Goal: Transaction & Acquisition: Download file/media

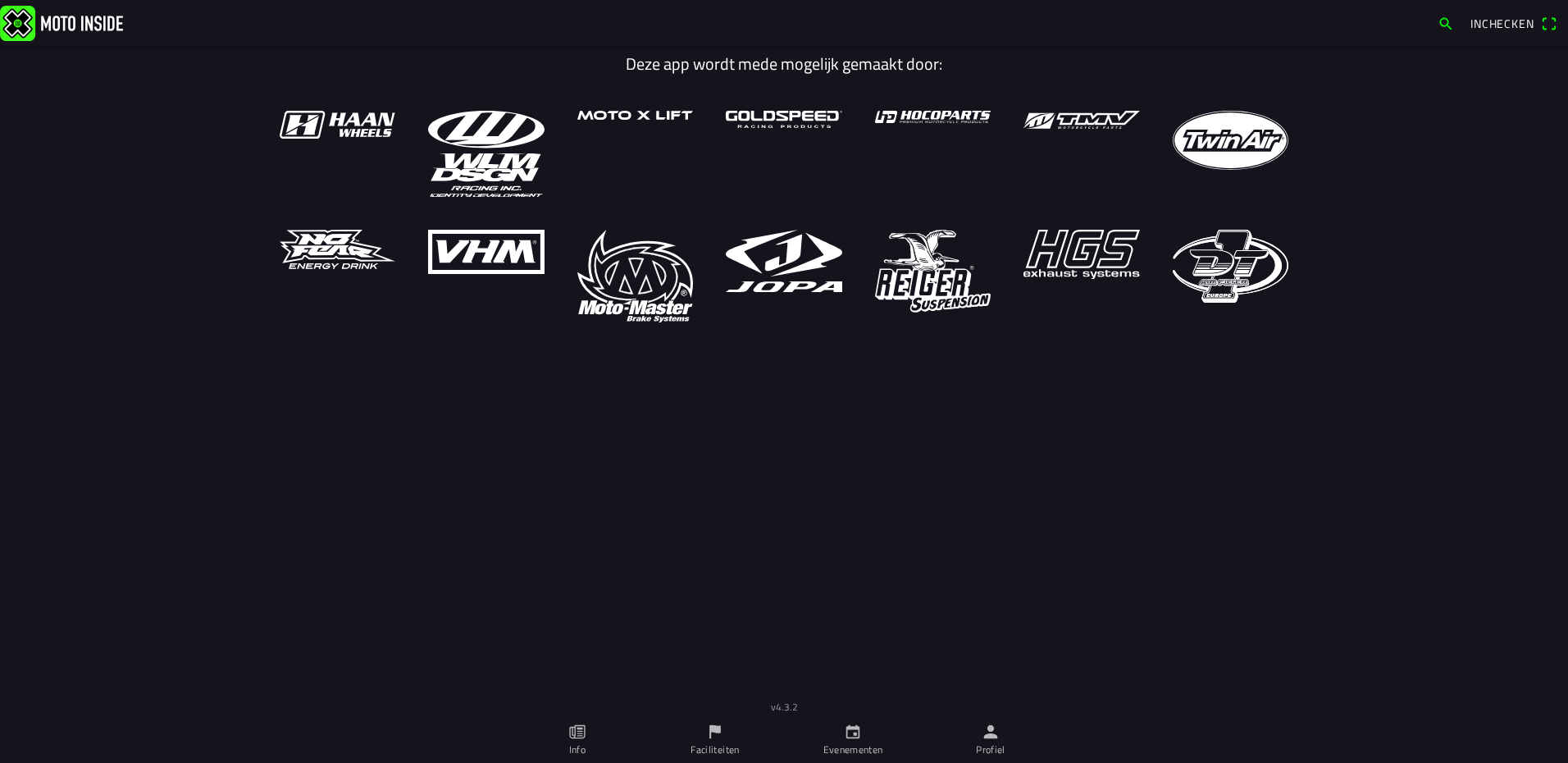
click at [983, 749] on ion-label "Profiel" at bounding box center [991, 750] width 30 height 15
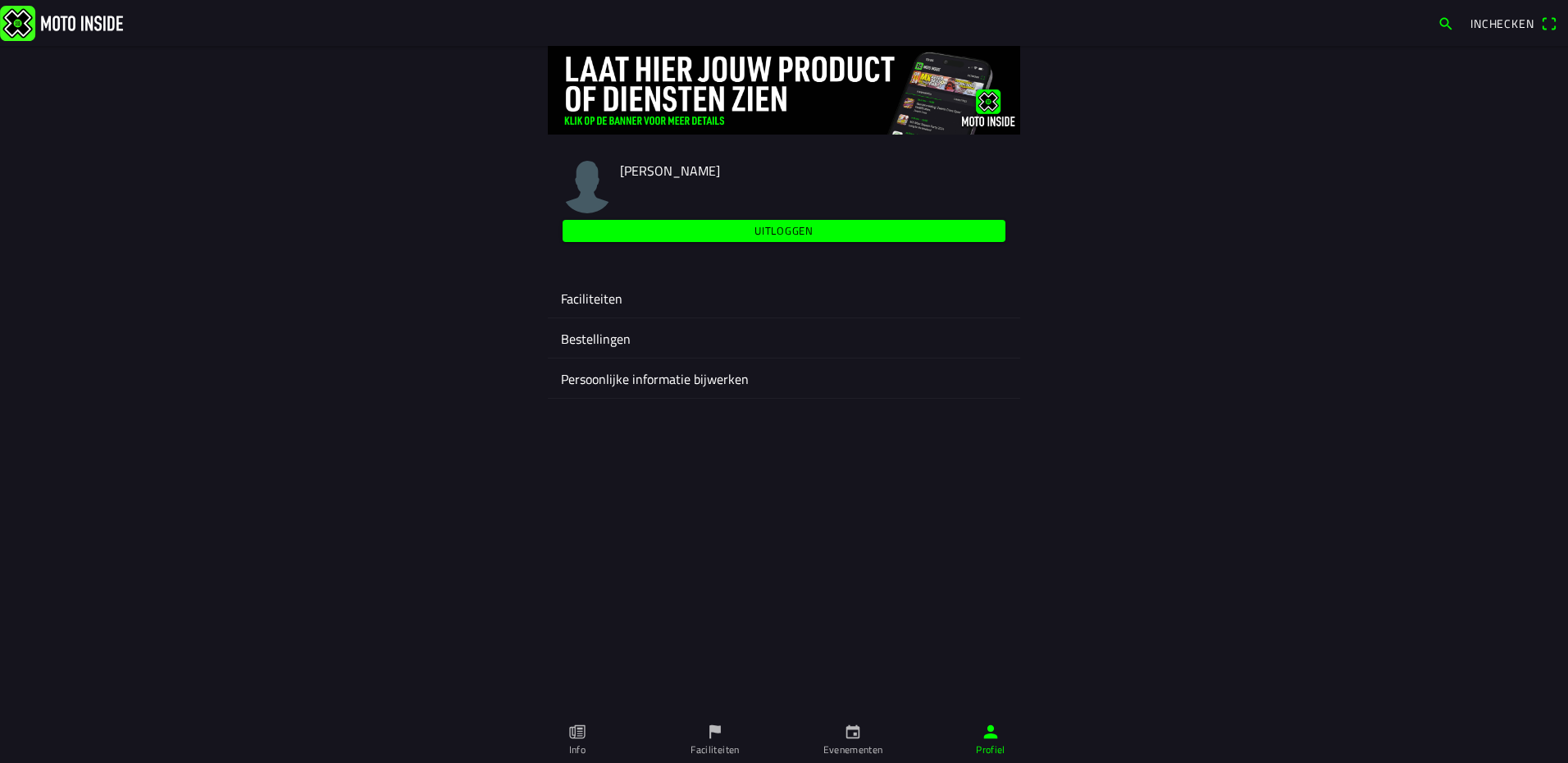
click at [593, 283] on div "Faciliteiten" at bounding box center [783, 297] width 446 height 39
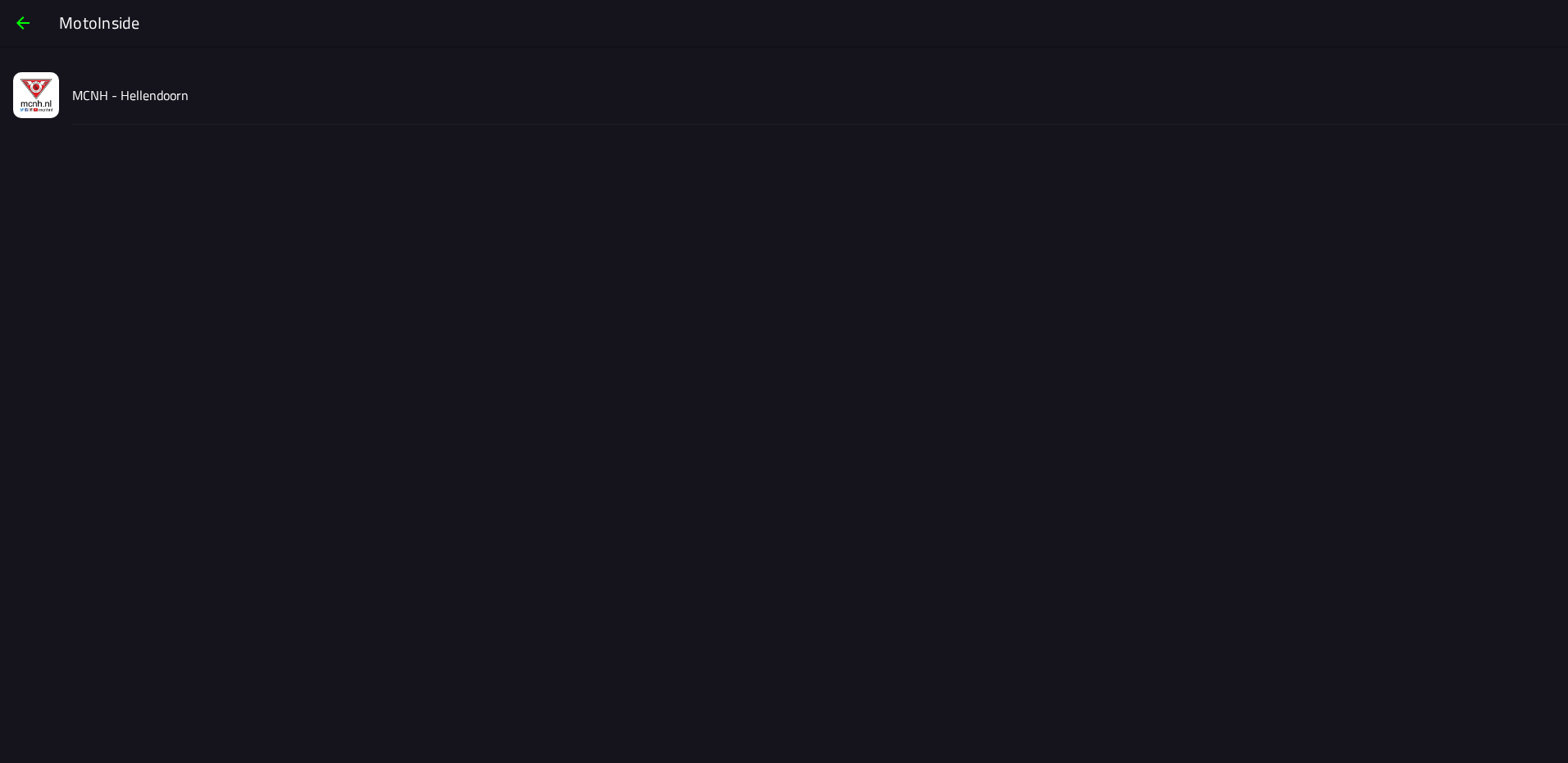
click at [119, 107] on div "MCNH - Hellendoorn" at bounding box center [813, 94] width 1482 height 58
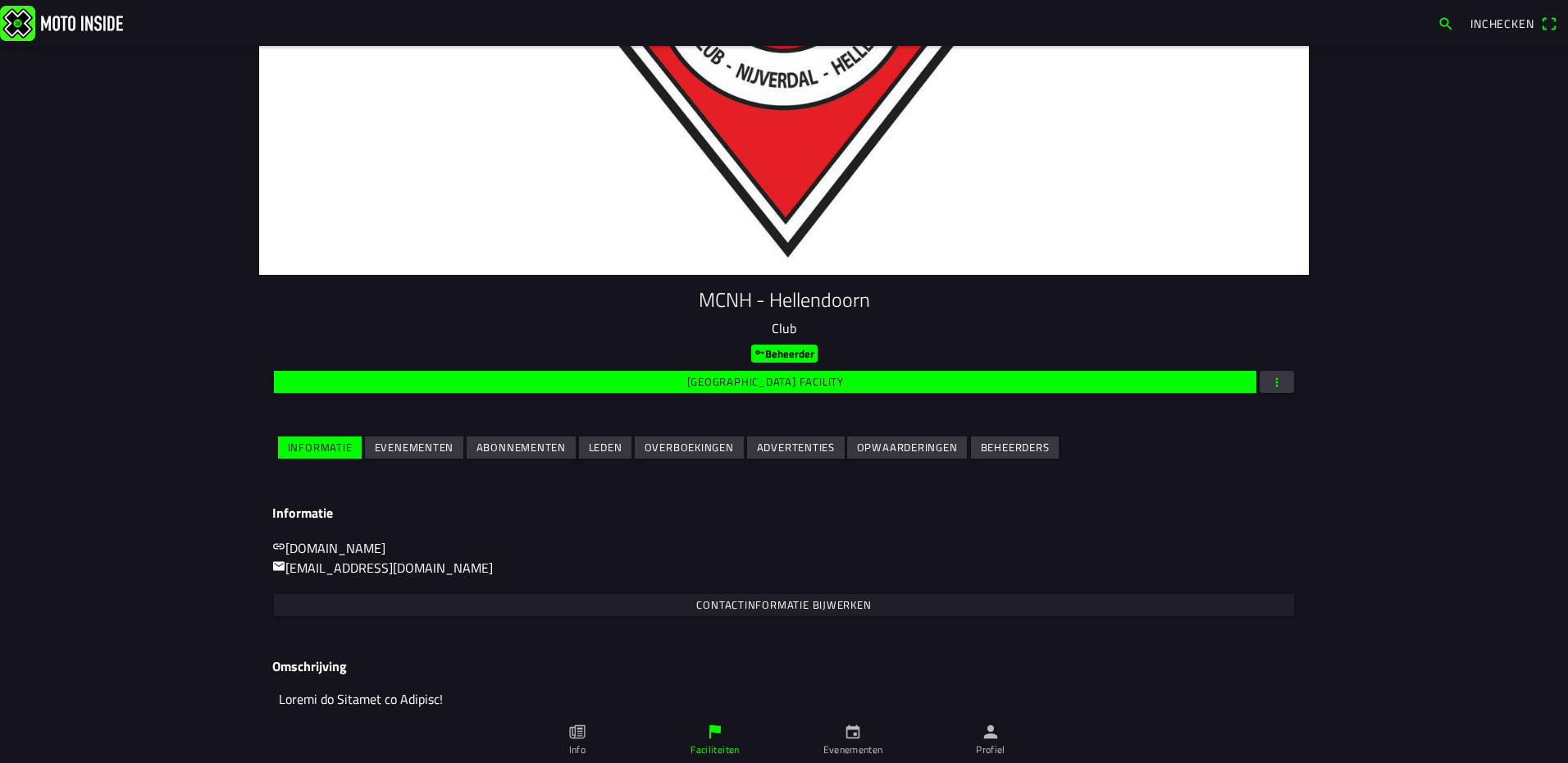
click at [0, 0] on slot "Evenementen" at bounding box center [0, 0] width 0 height 0
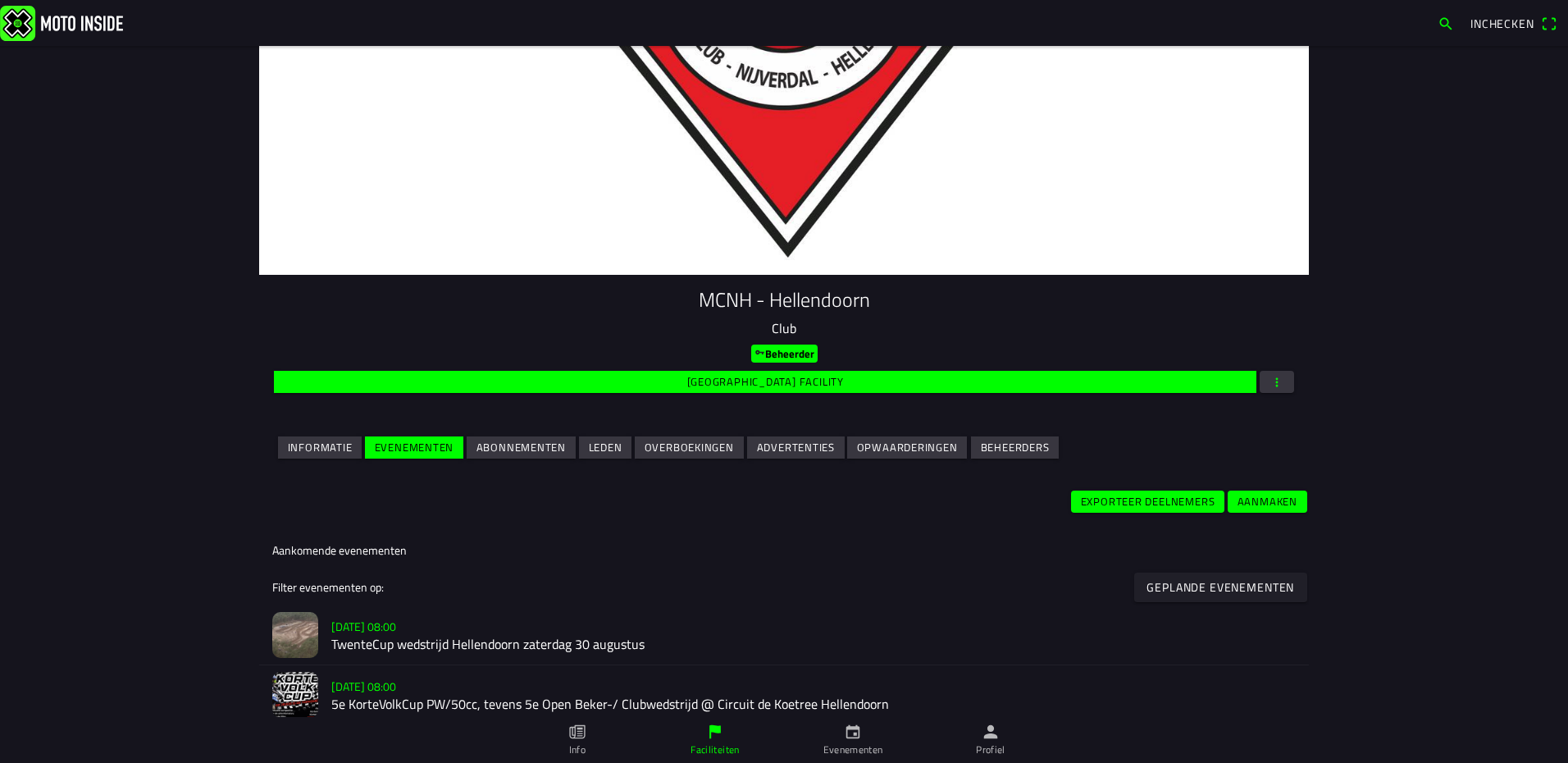
click at [0, 0] on slot "[DATE] 08:00" at bounding box center [0, 0] width 0 height 0
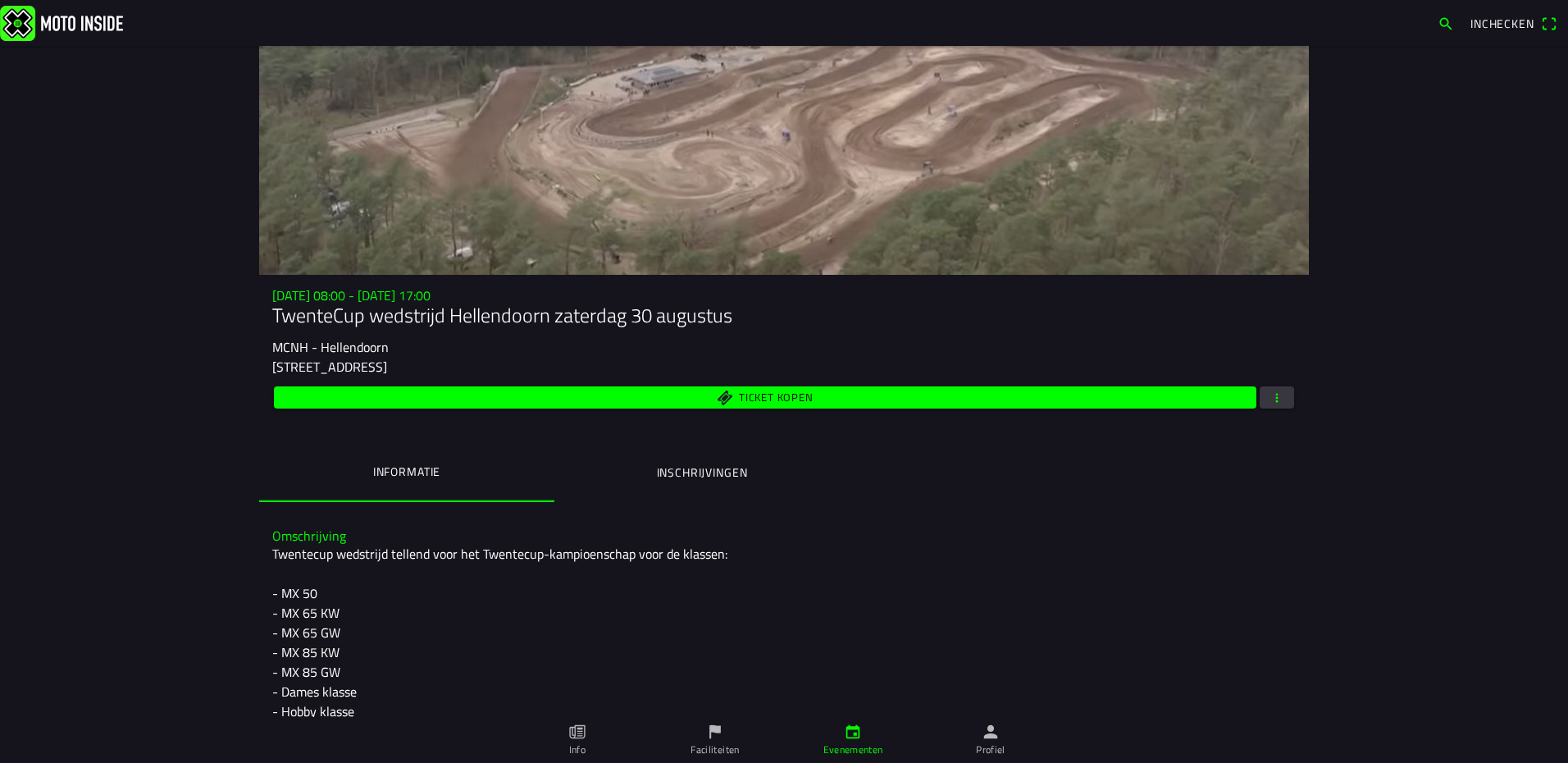
click at [1269, 398] on span "button" at bounding box center [1276, 397] width 15 height 22
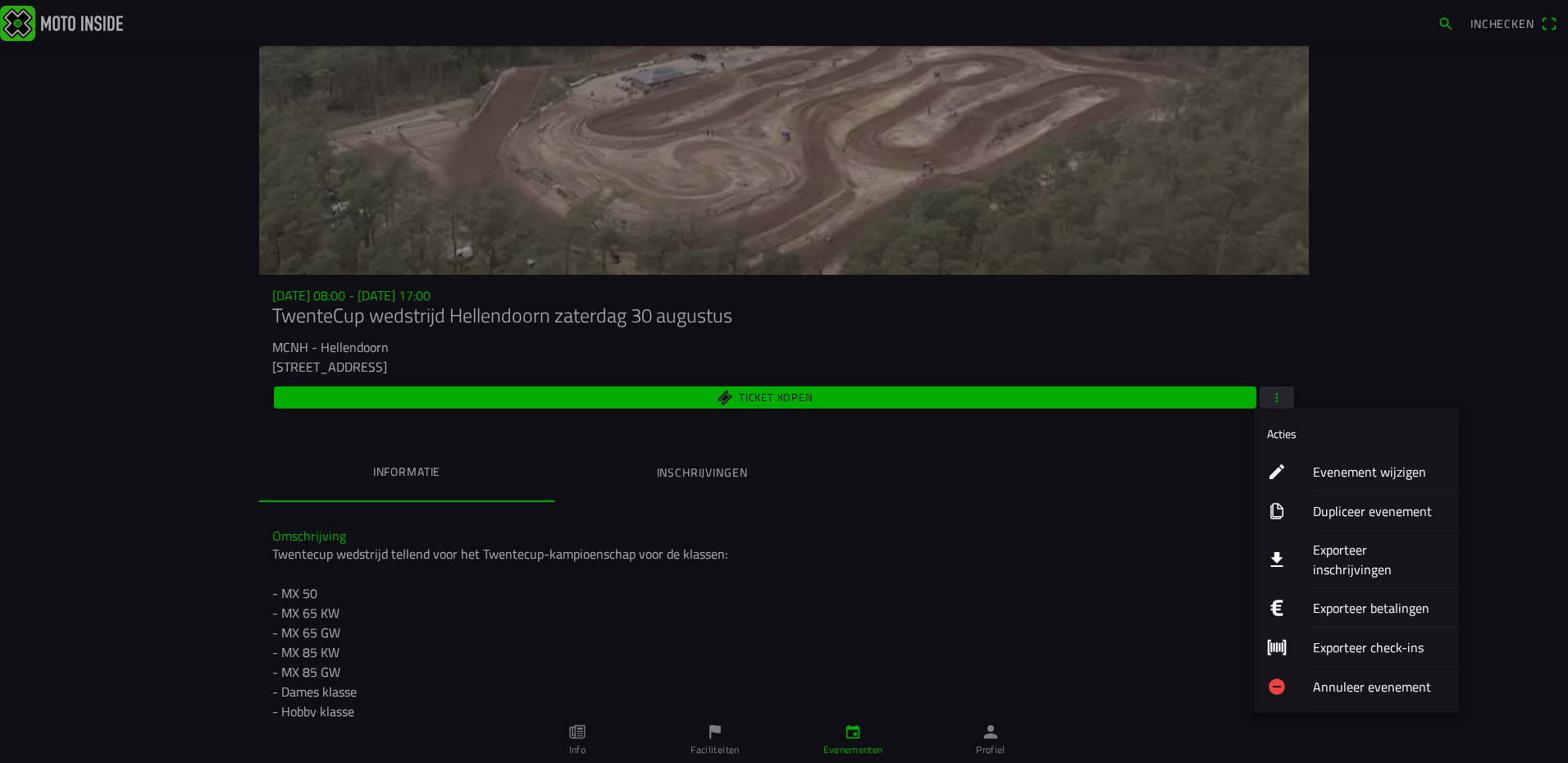
click at [1346, 546] on ion-label "Exporteer inschrijvingen" at bounding box center [1379, 559] width 133 height 39
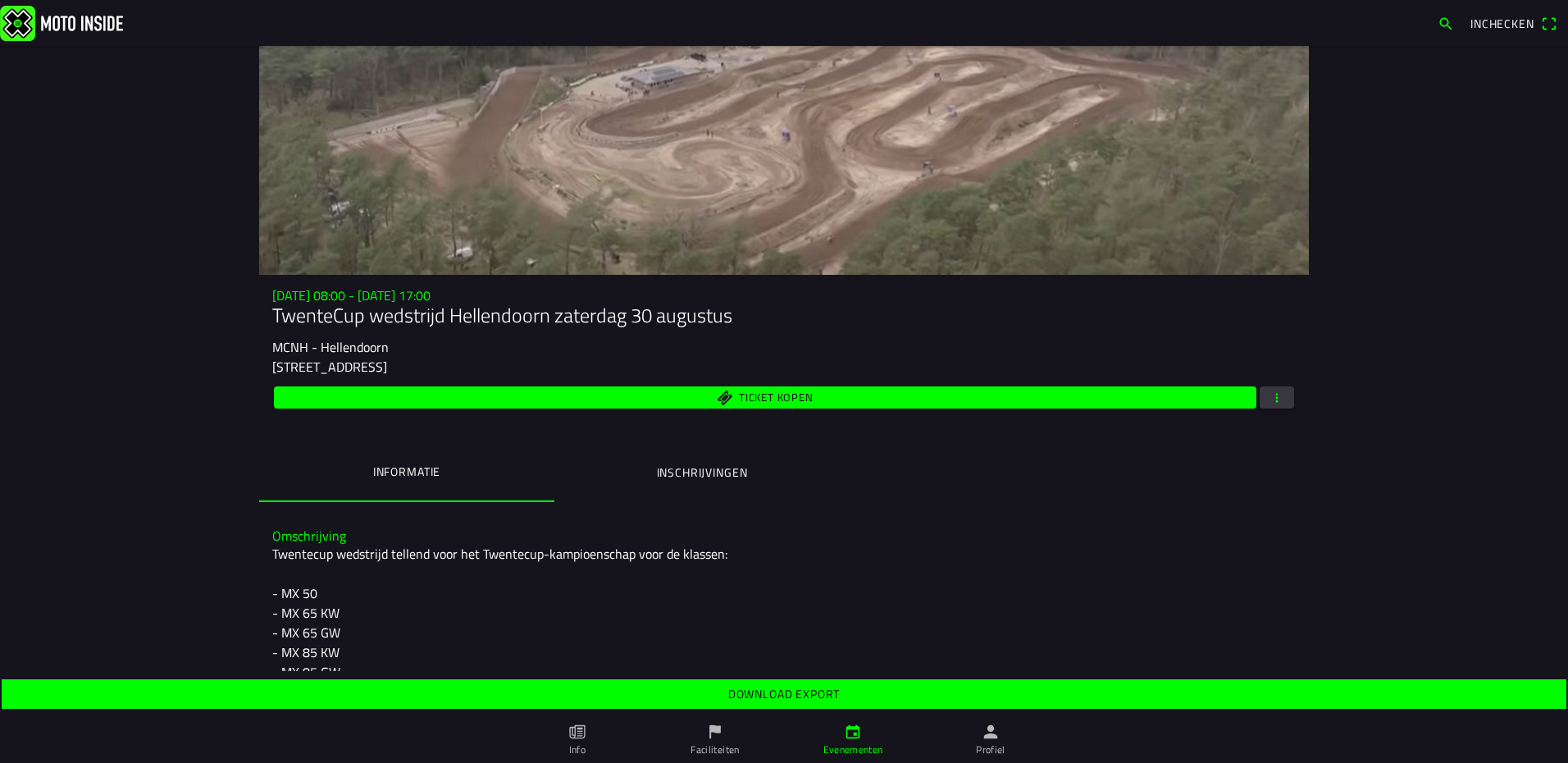
click at [0, 0] on slot "Download export" at bounding box center [0, 0] width 0 height 0
click at [83, 22] on img at bounding box center [62, 22] width 123 height 36
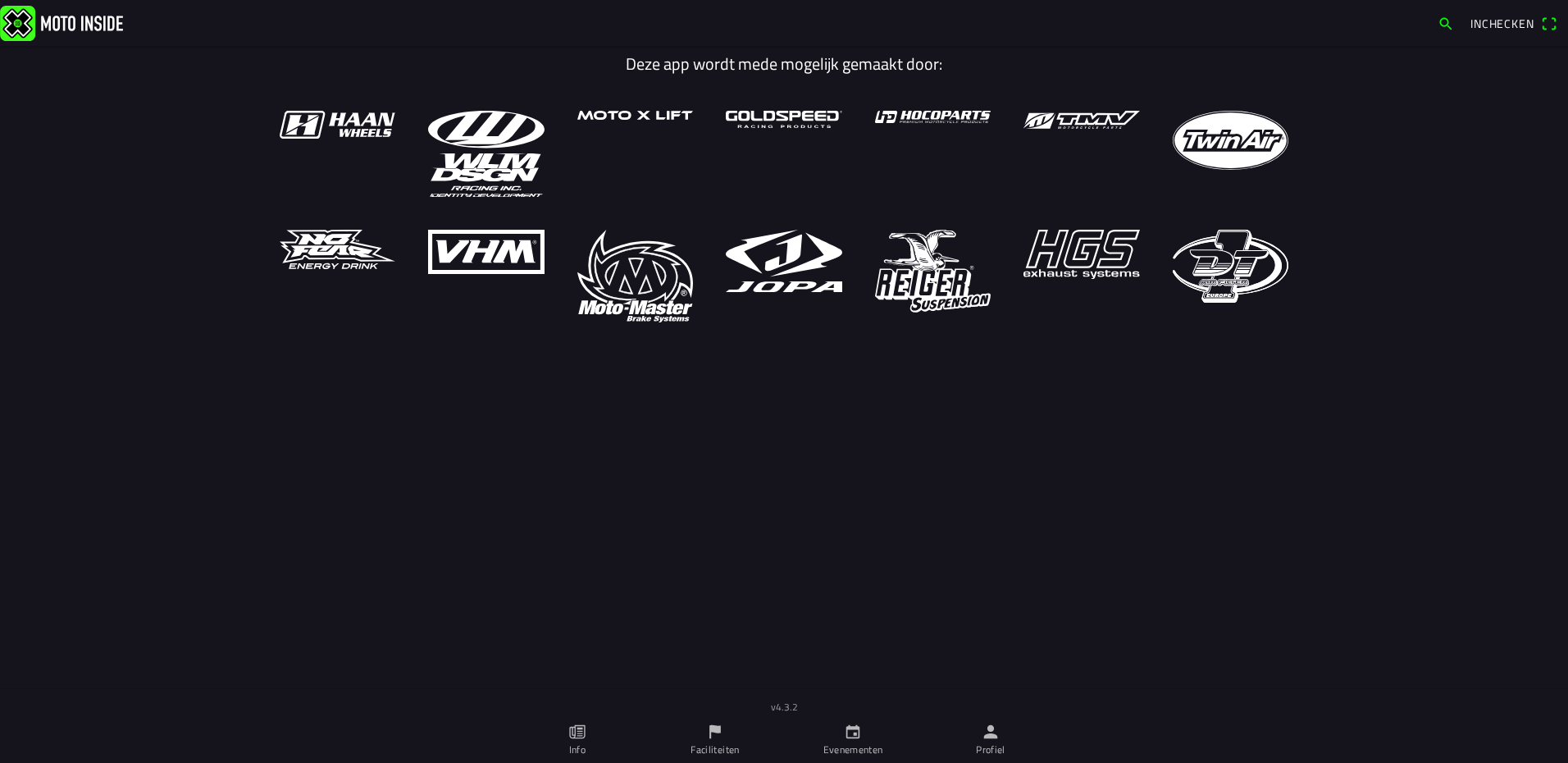
click at [862, 750] on ion-label "Evenementen" at bounding box center [853, 750] width 60 height 15
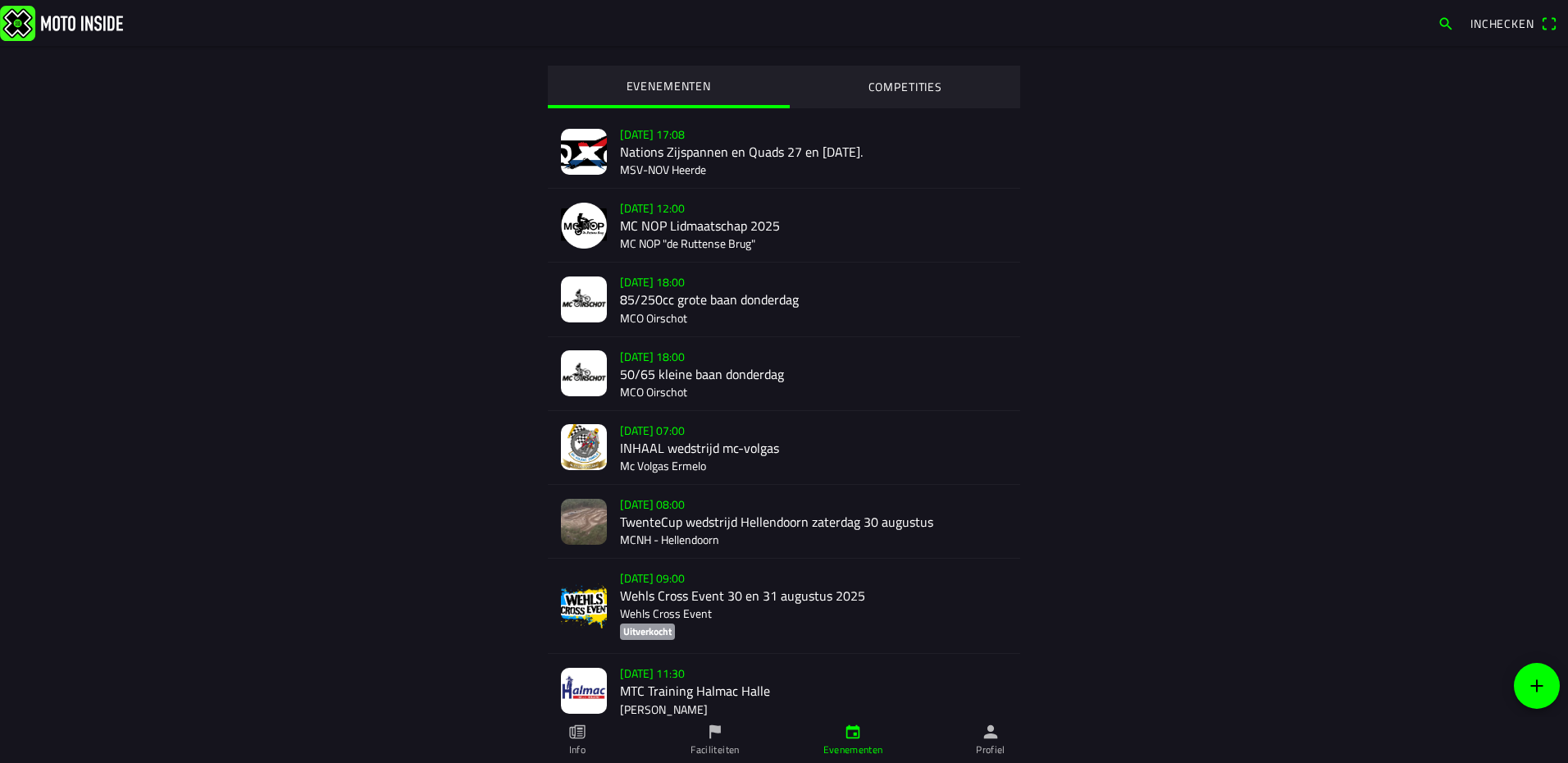
click at [680, 513] on div "[DATE] 08:00 TwenteCup wedstrijd Hellendoorn [DATE] MCNH - Hellendoorn" at bounding box center [813, 522] width 387 height 73
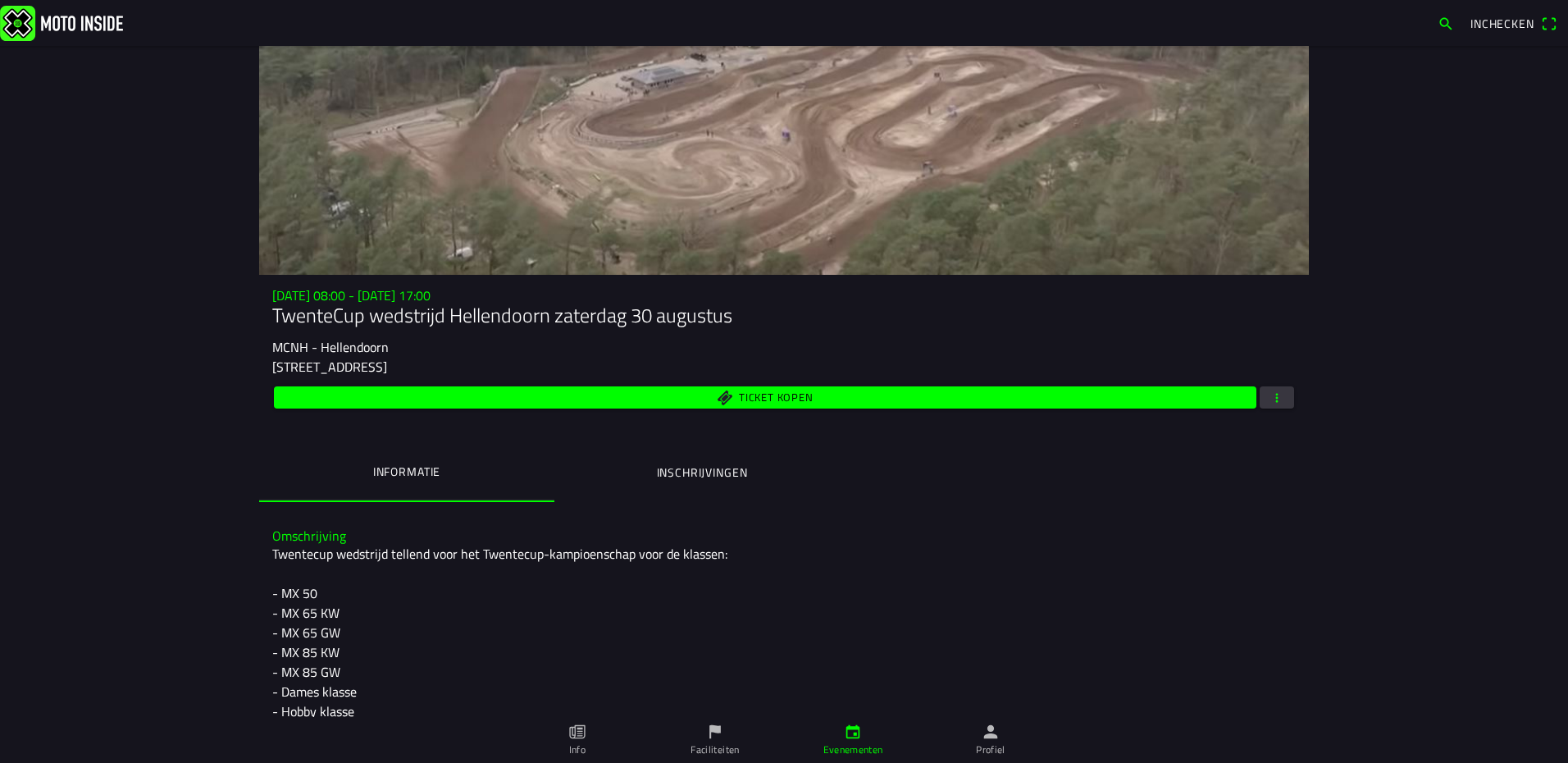
click at [1279, 401] on button "button" at bounding box center [1276, 397] width 35 height 22
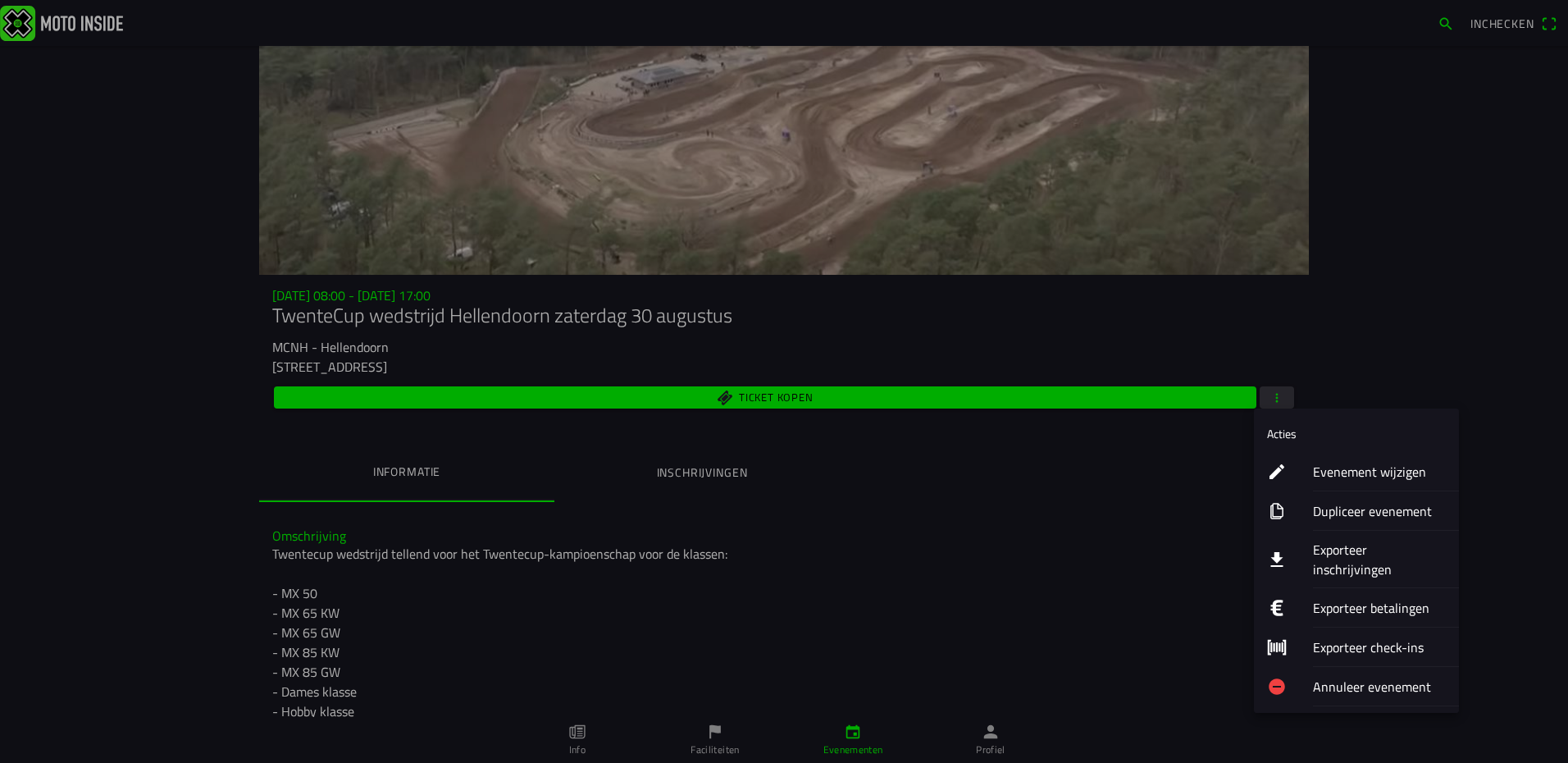
click at [1357, 552] on ion-label "Exporteer inschrijvingen" at bounding box center [1379, 559] width 133 height 39
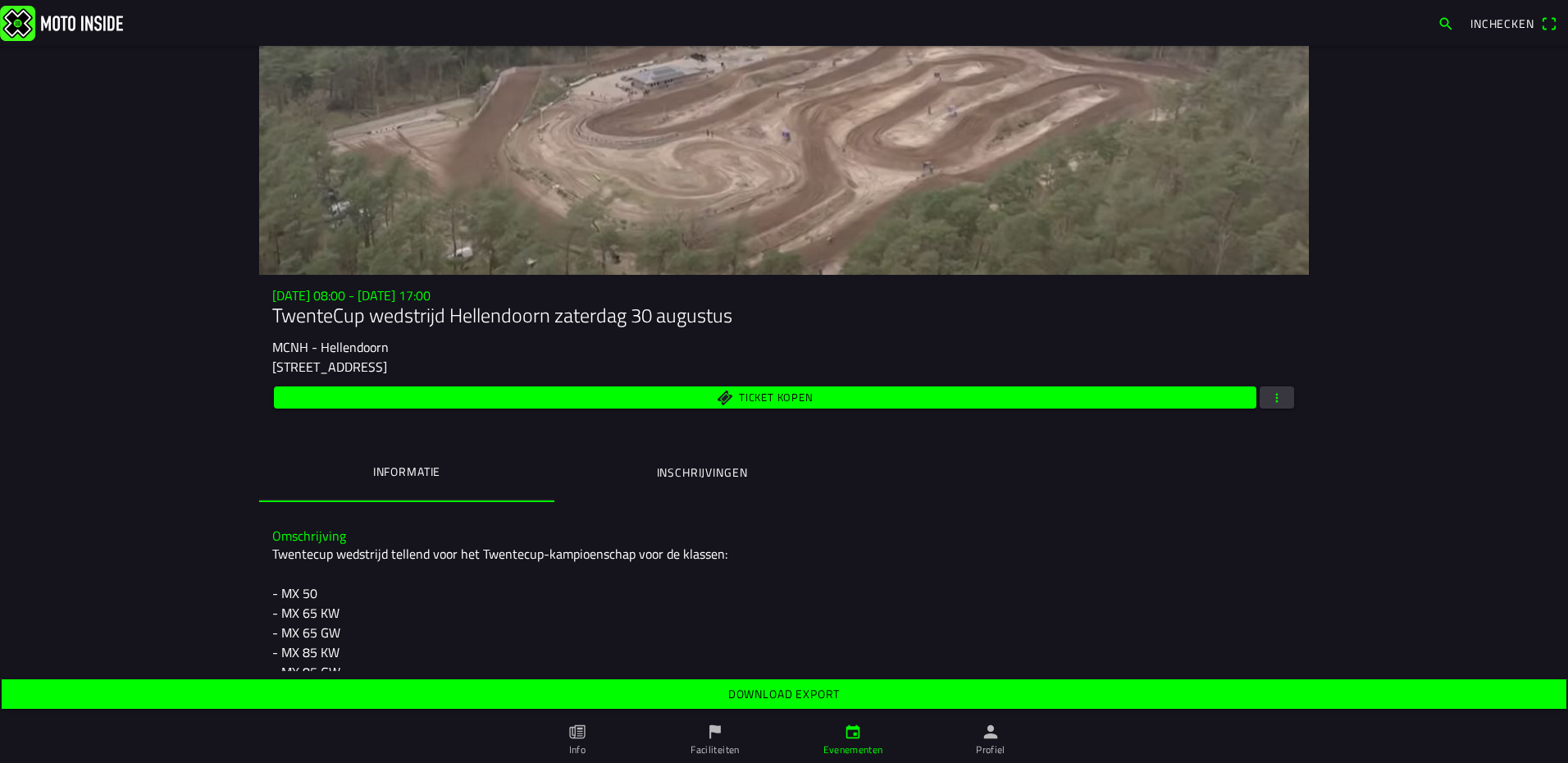
click at [0, 0] on slot "Download export" at bounding box center [0, 0] width 0 height 0
click at [1262, 401] on button "button" at bounding box center [1276, 397] width 35 height 22
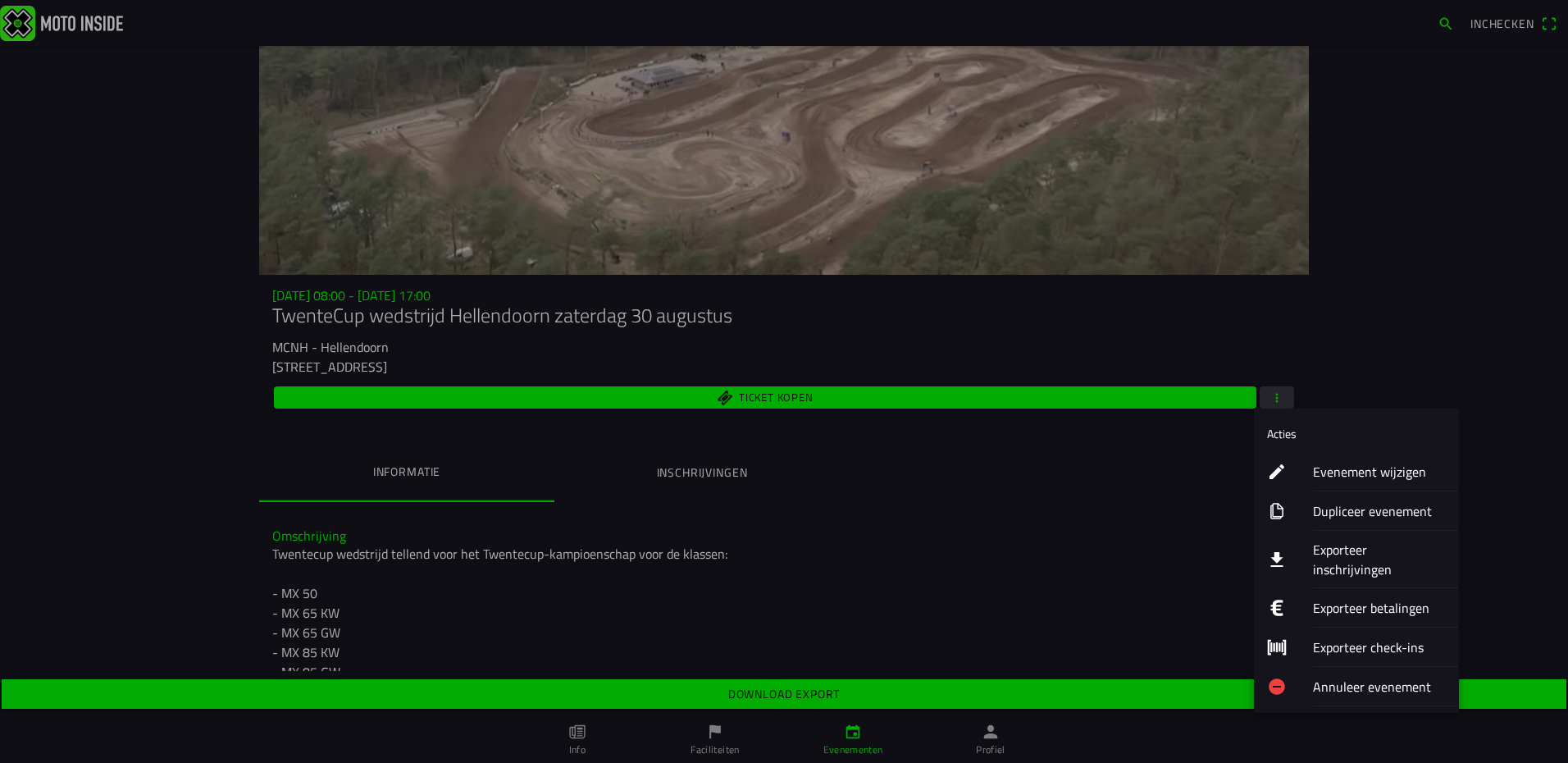
click at [1347, 473] on ion-label "Evenement wijzigen" at bounding box center [1379, 471] width 133 height 20
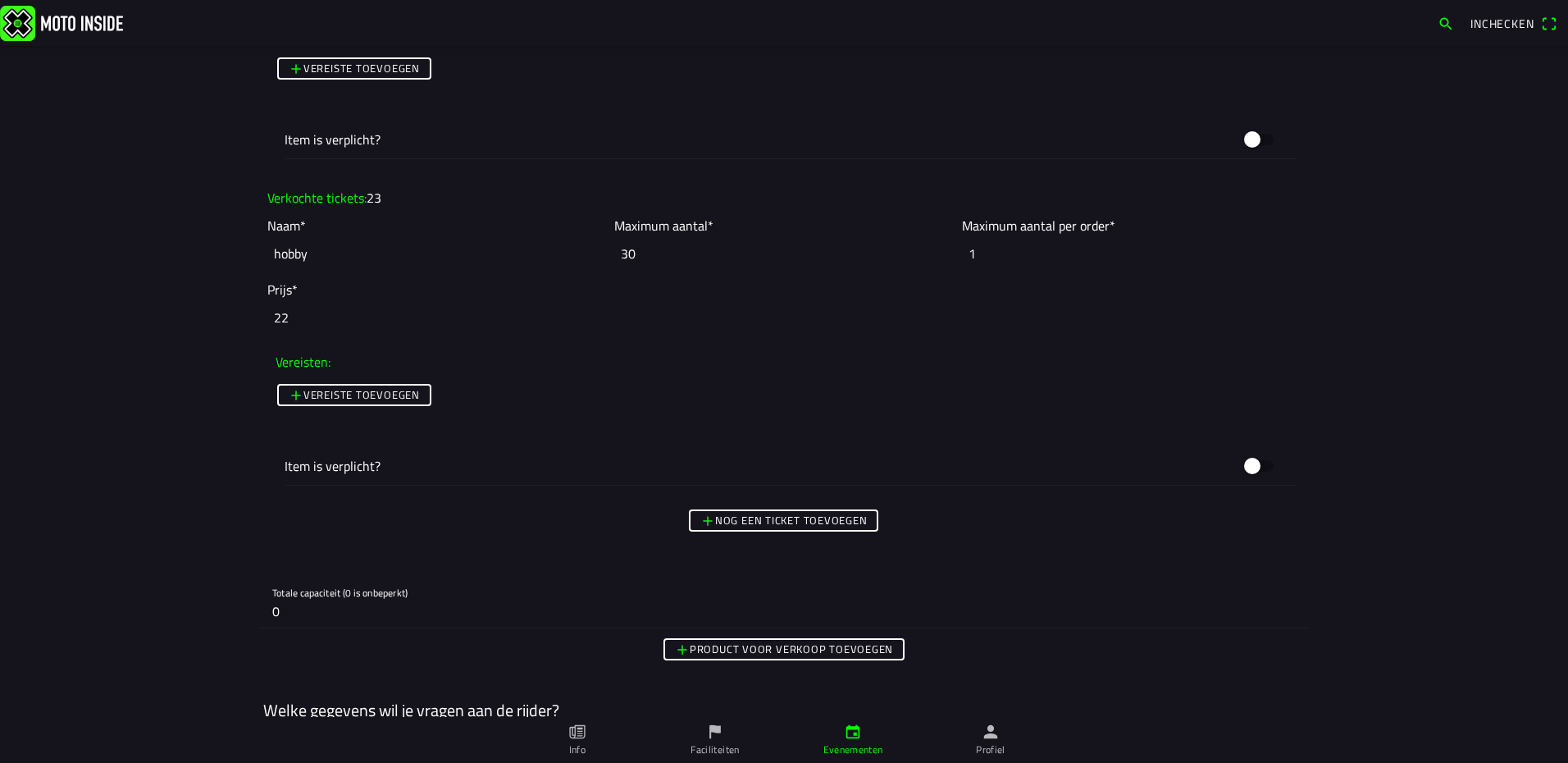
scroll to position [4922, 0]
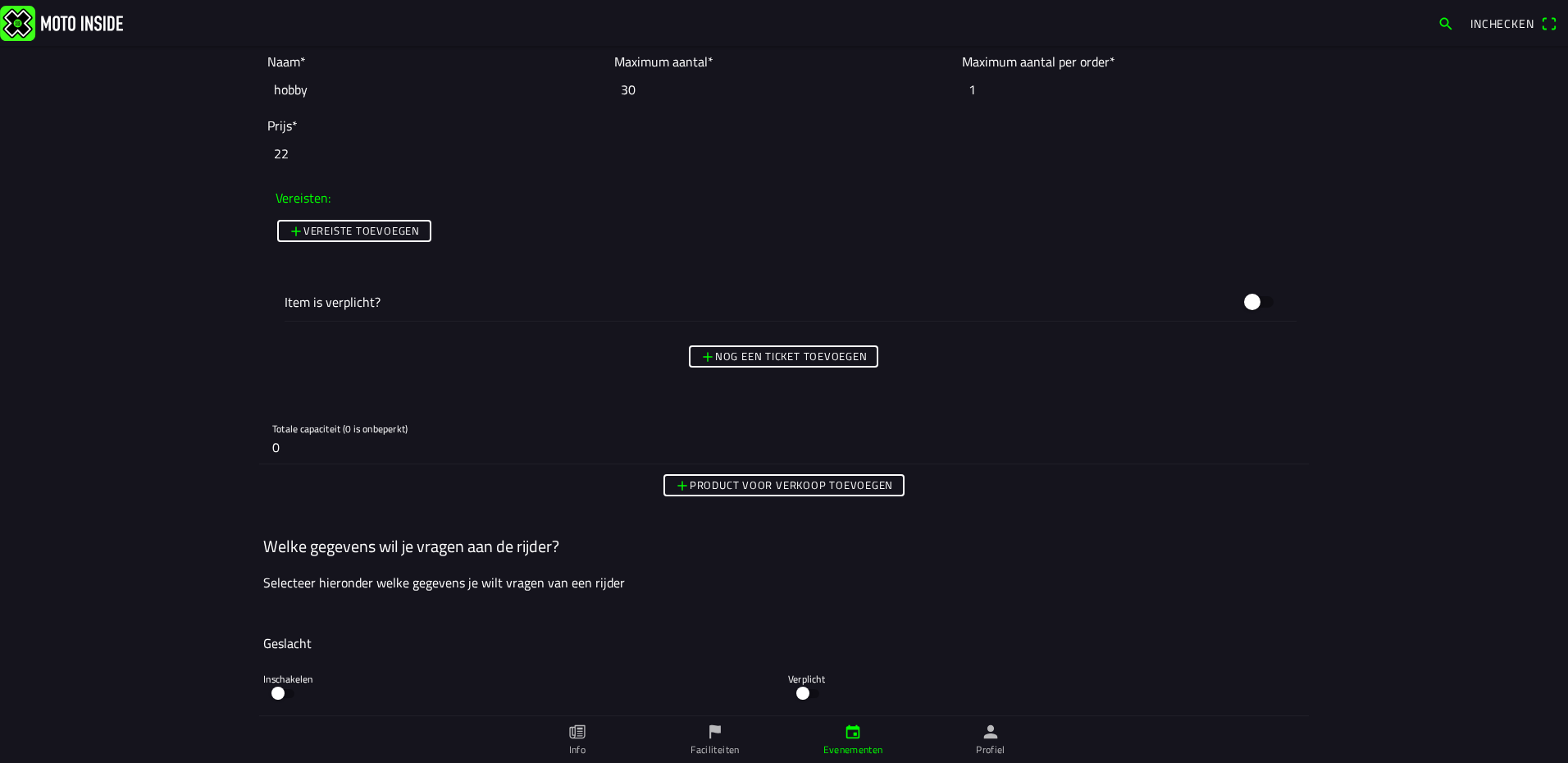
click at [71, 27] on img at bounding box center [62, 22] width 123 height 36
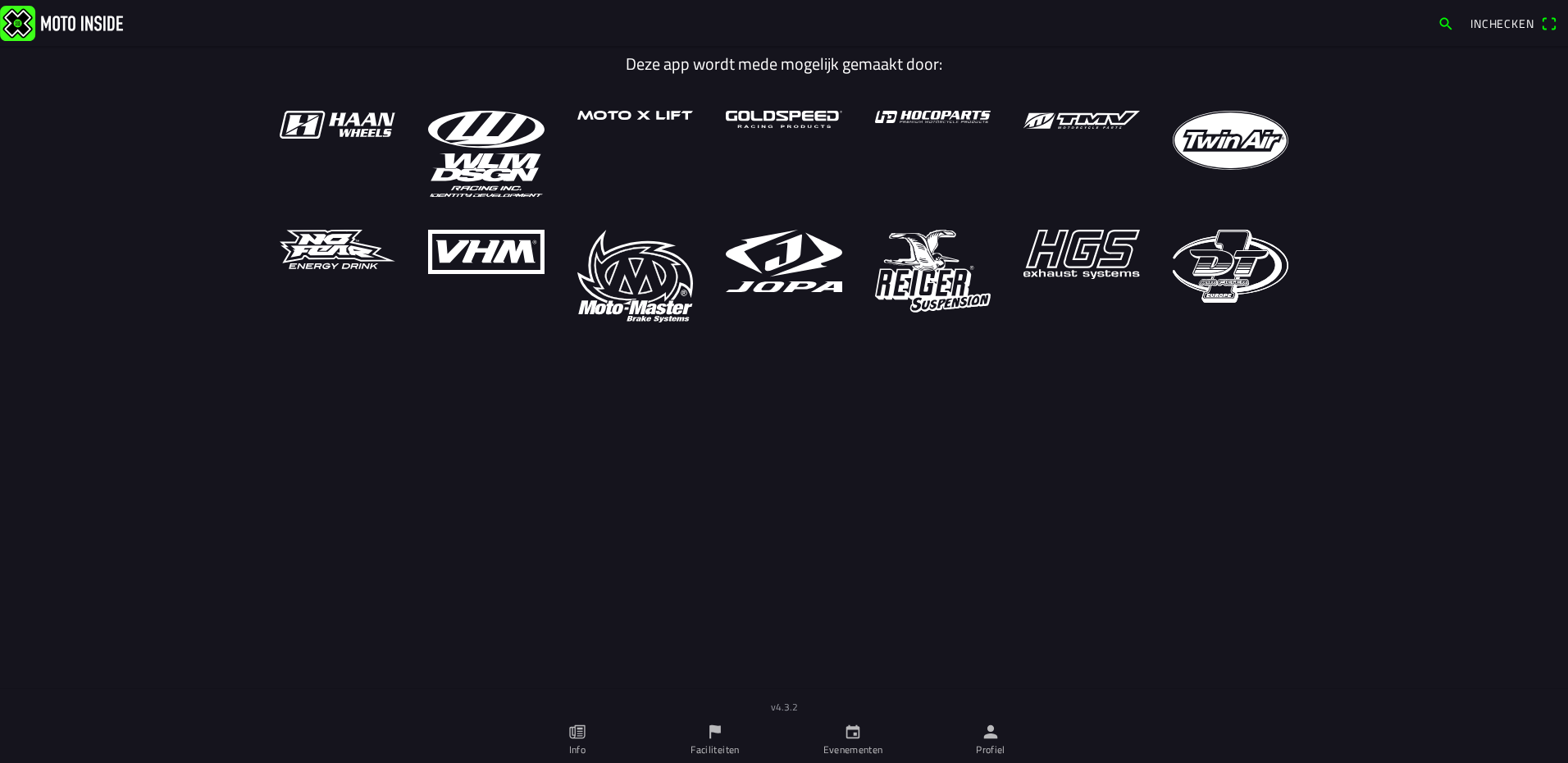
click at [991, 724] on icon "person" at bounding box center [990, 731] width 18 height 18
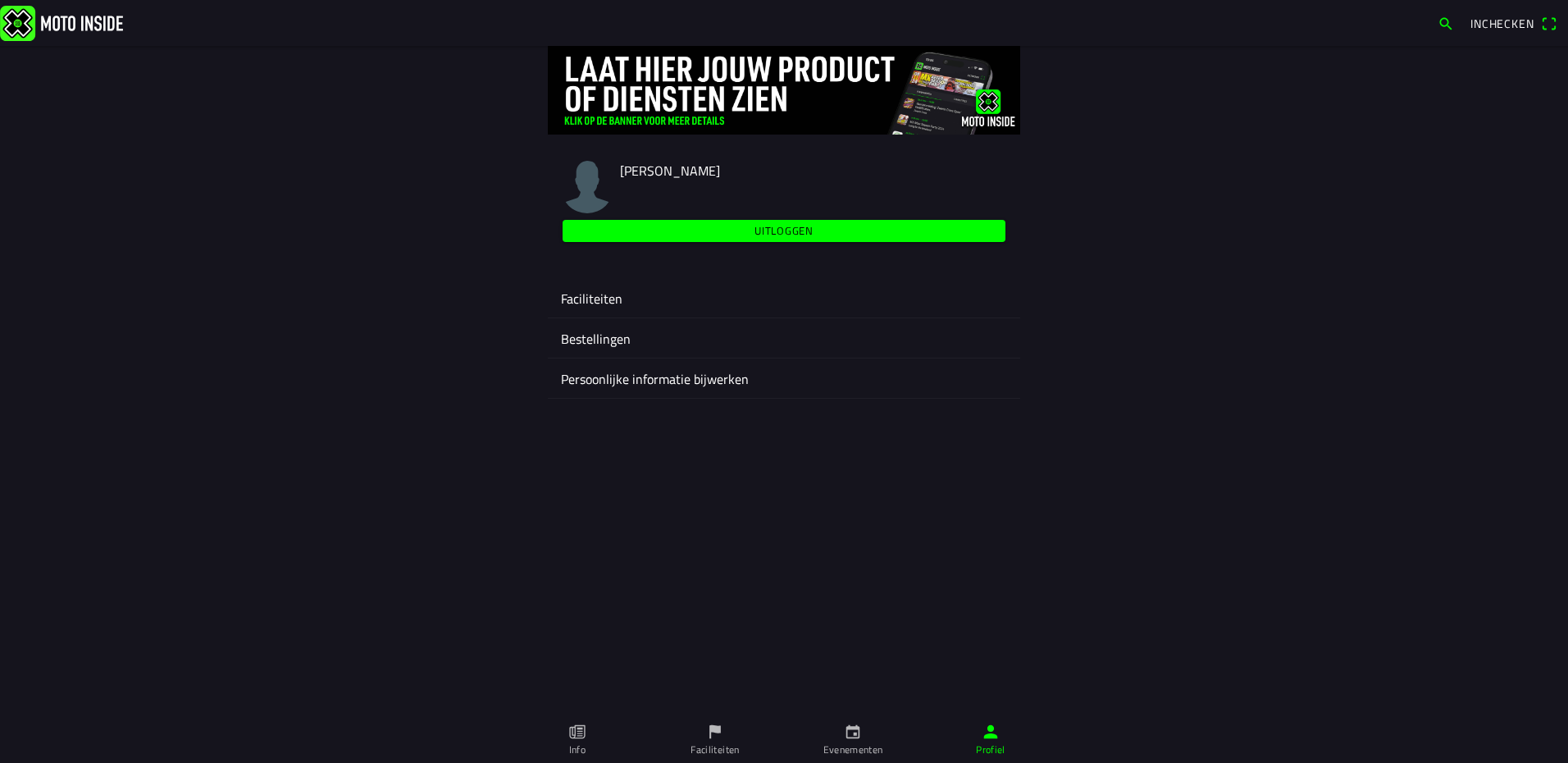
click at [563, 311] on div "Faciliteiten" at bounding box center [783, 297] width 446 height 39
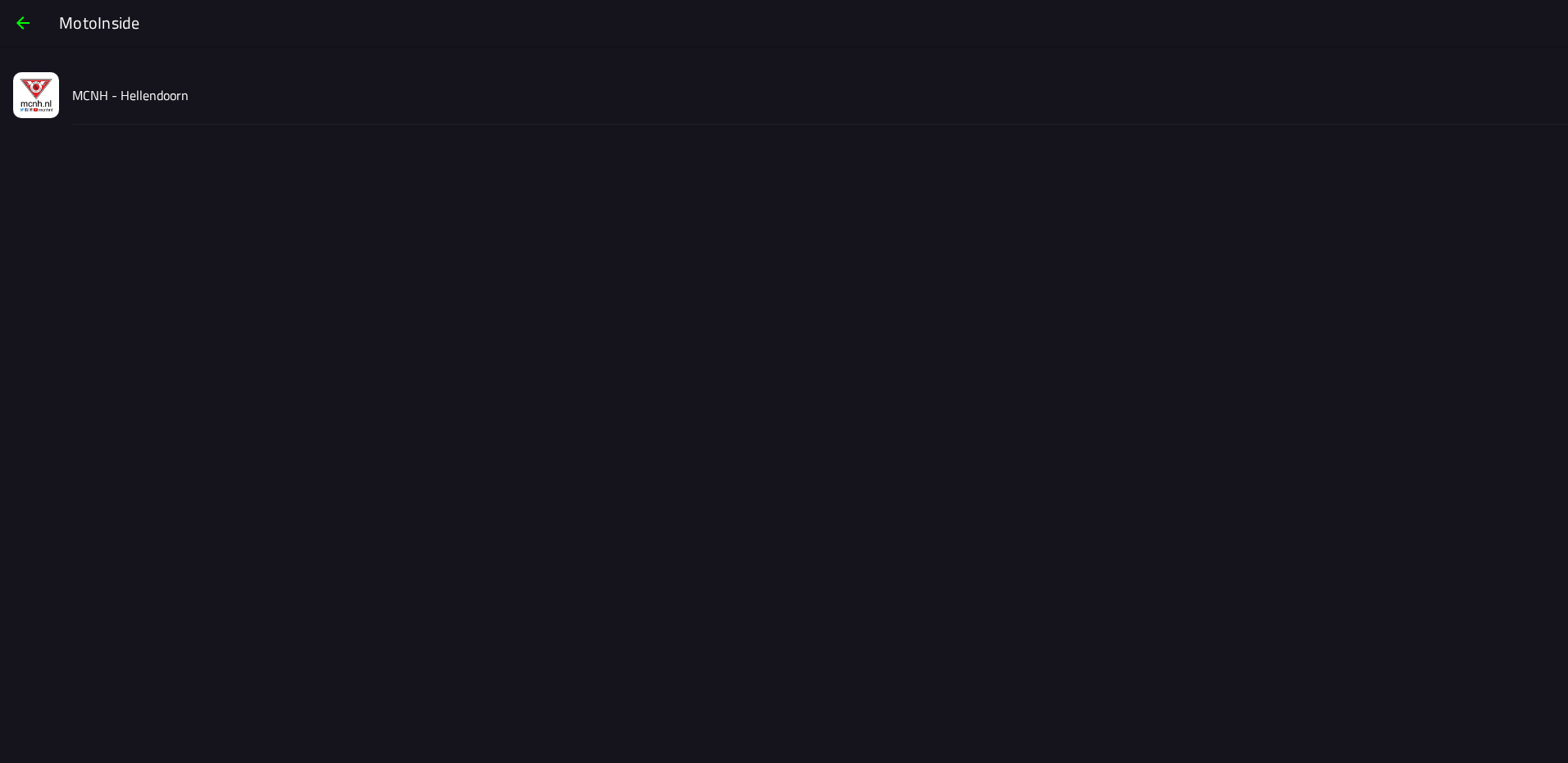
click at [0, 0] on slot "MCNH - Hellendoorn" at bounding box center [0, 0] width 0 height 0
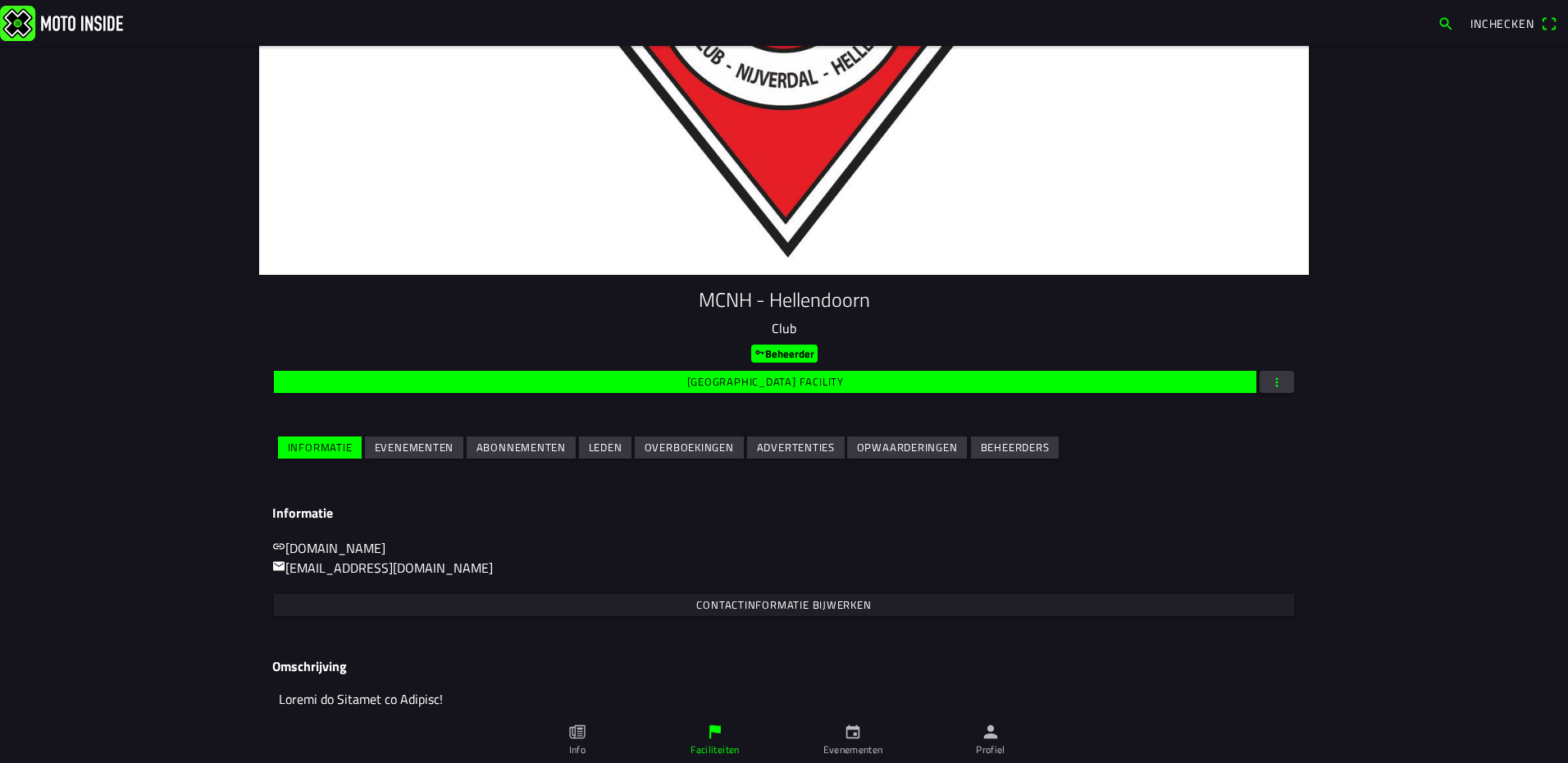
click at [0, 0] on slot "Evenementen" at bounding box center [0, 0] width 0 height 0
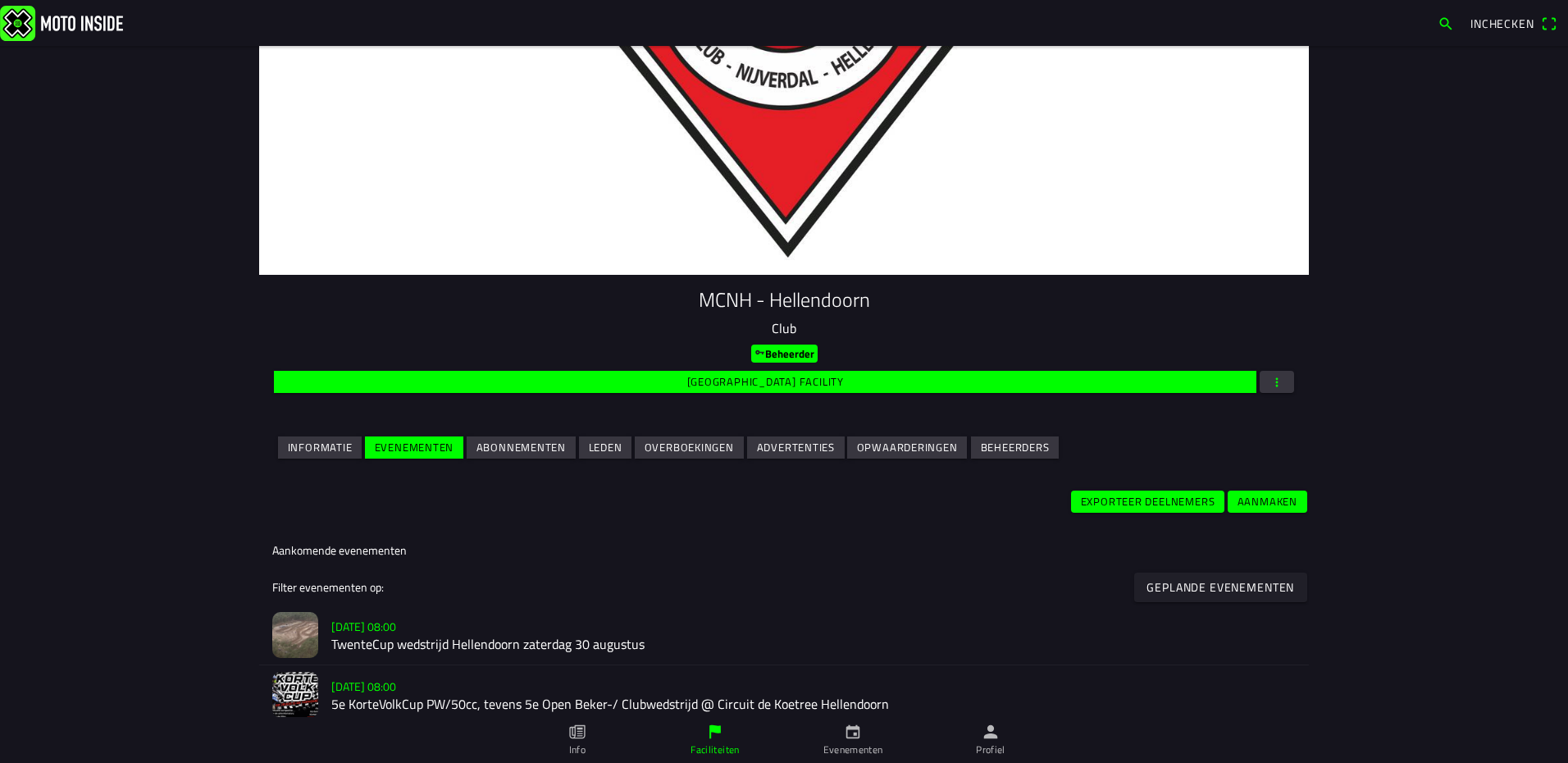
click at [0, 0] on slot "[DATE] 08:00" at bounding box center [0, 0] width 0 height 0
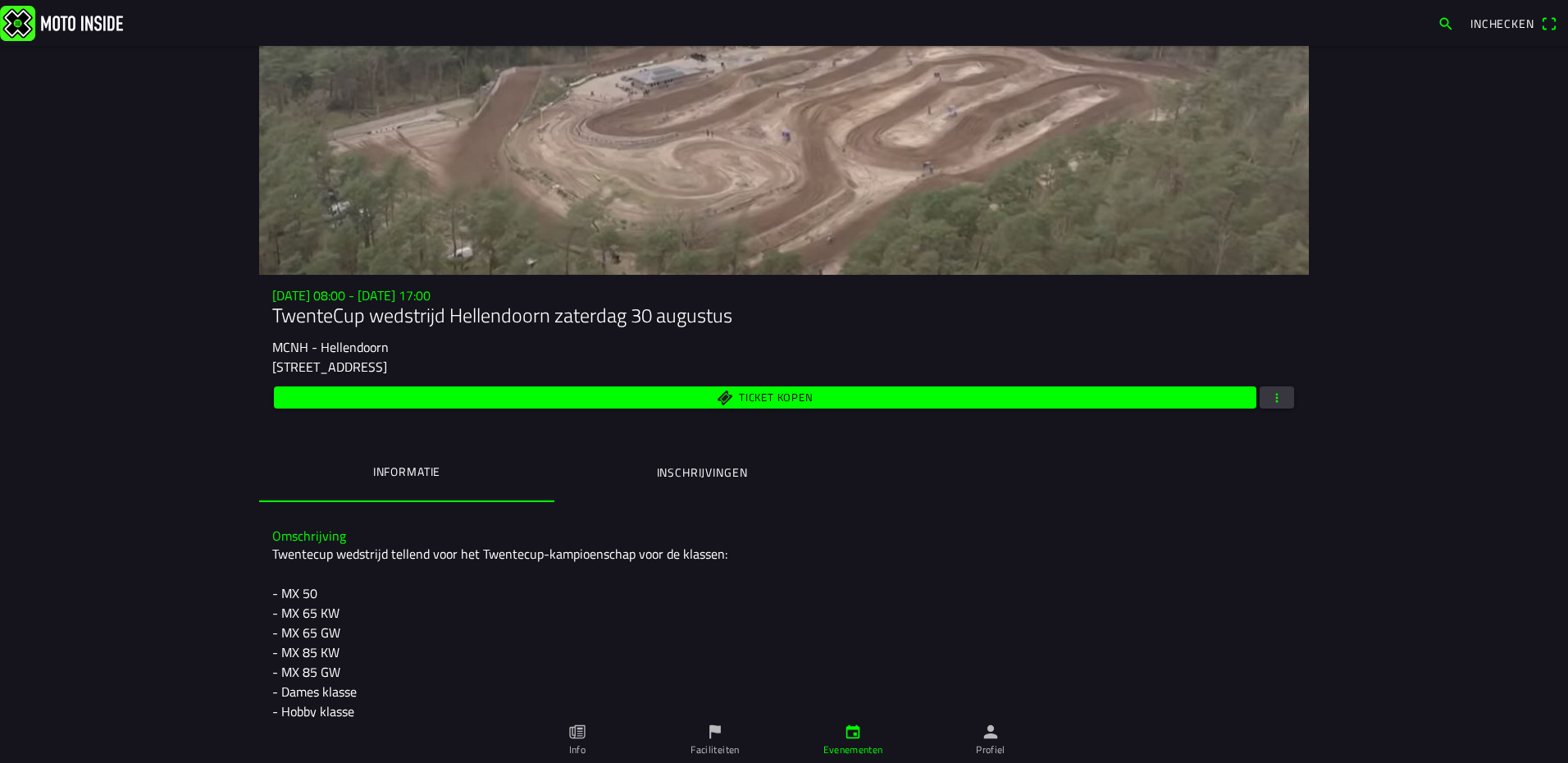
click at [1278, 402] on button "button" at bounding box center [1276, 397] width 35 height 22
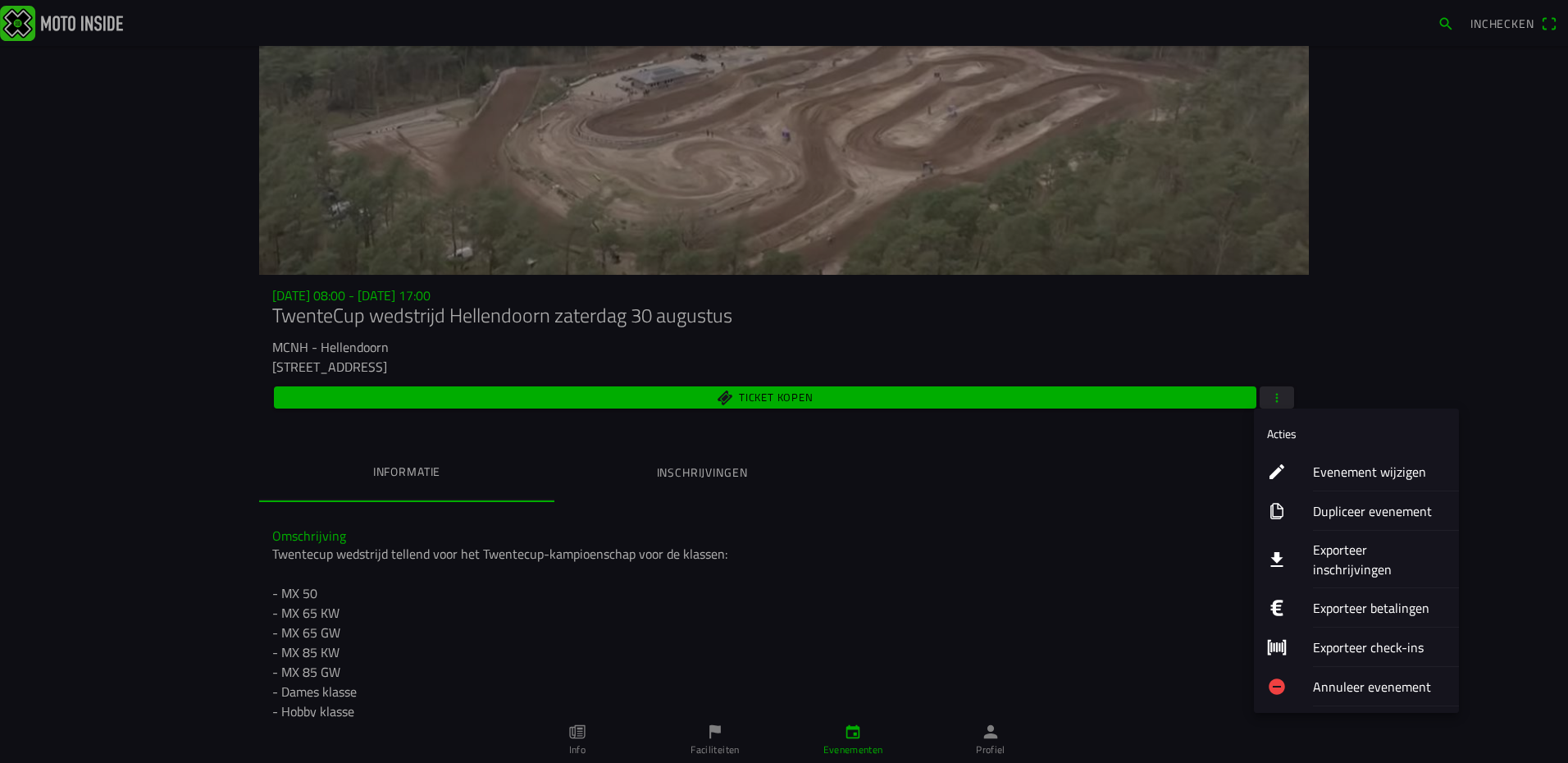
click at [1361, 552] on ion-label "Exporteer inschrijvingen" at bounding box center [1379, 559] width 133 height 39
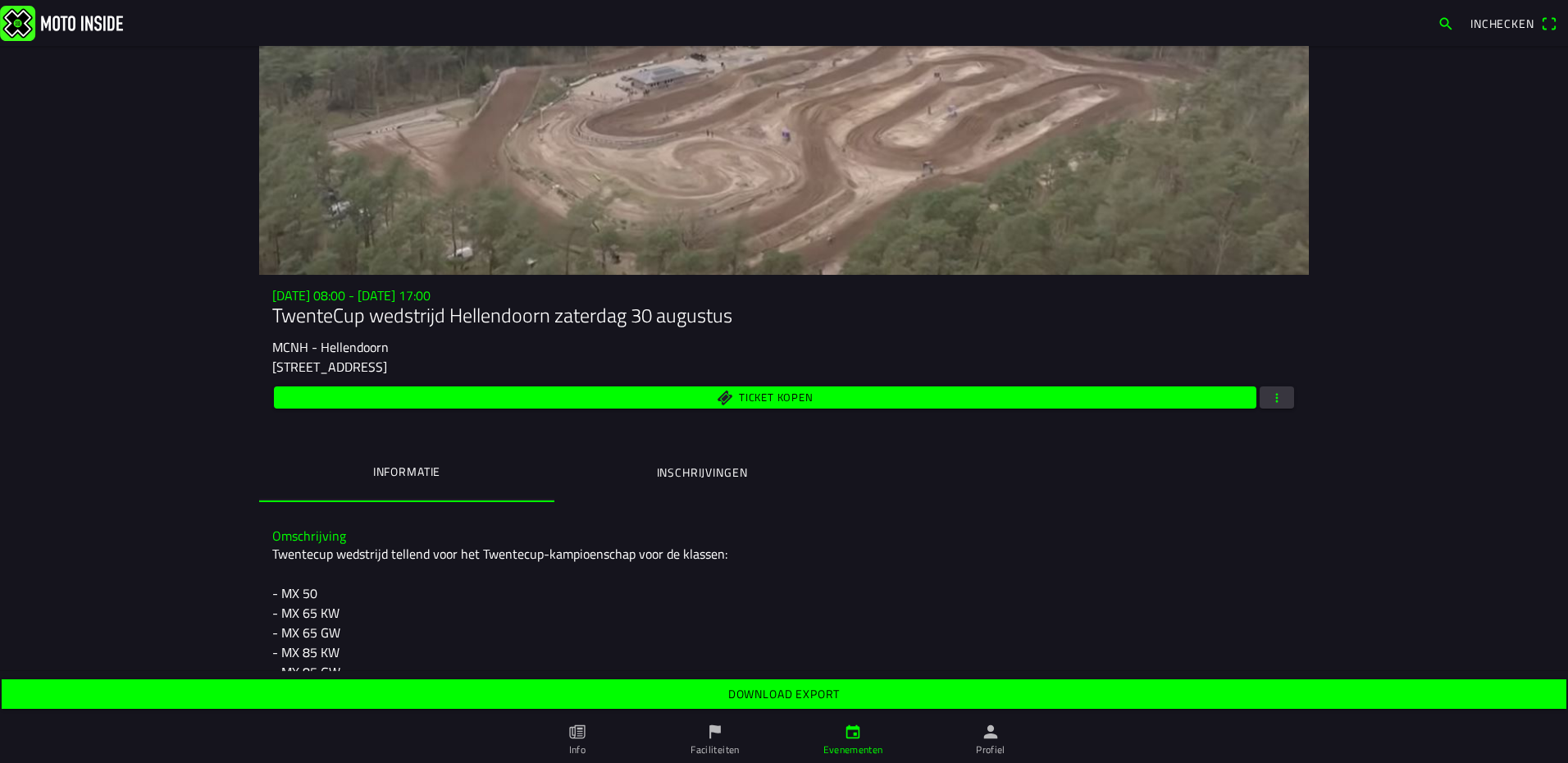
click at [0, 0] on slot "Download export" at bounding box center [0, 0] width 0 height 0
click at [48, 30] on img at bounding box center [62, 22] width 123 height 36
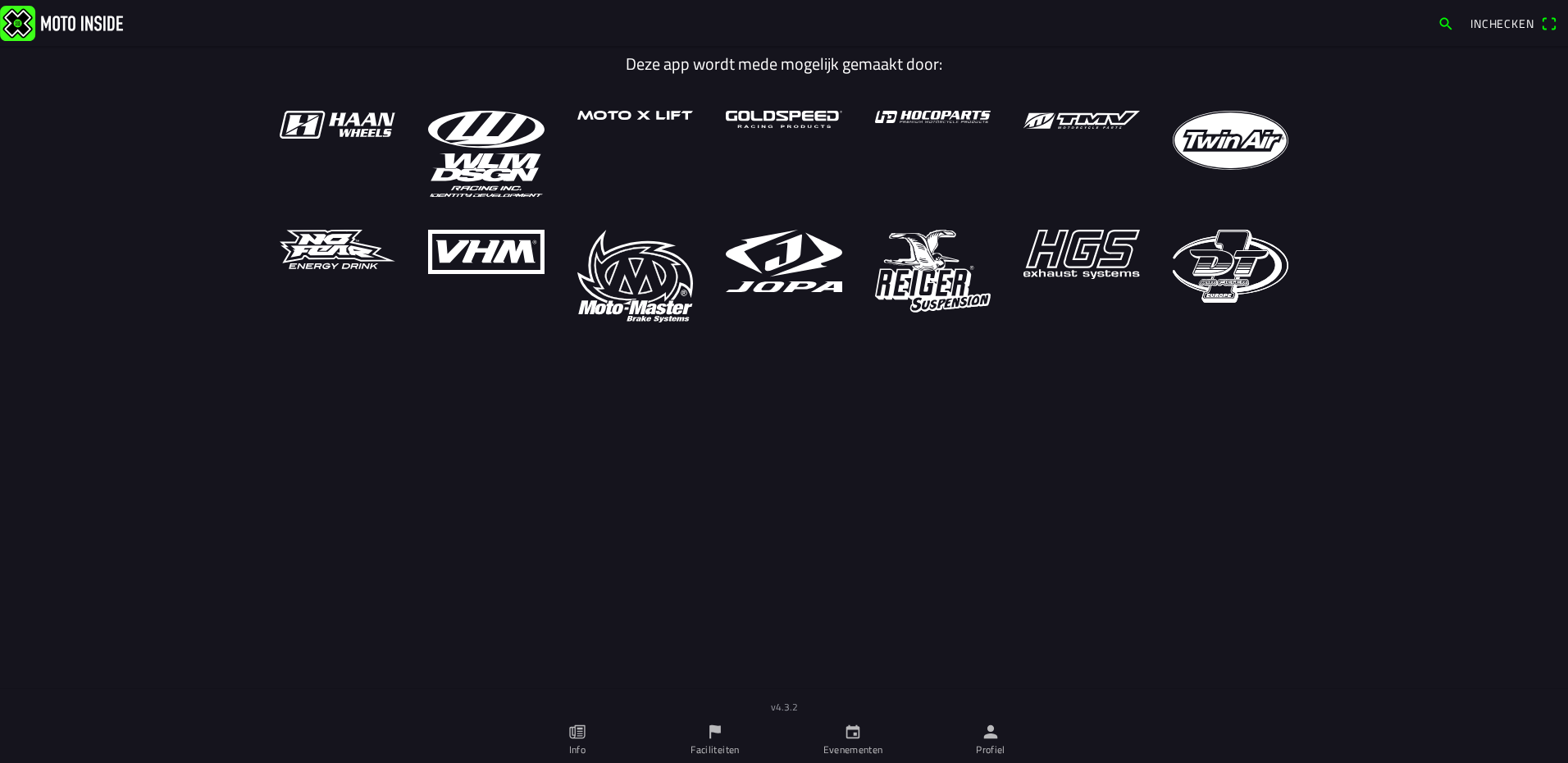
click at [993, 739] on icon "person" at bounding box center [991, 732] width 14 height 14
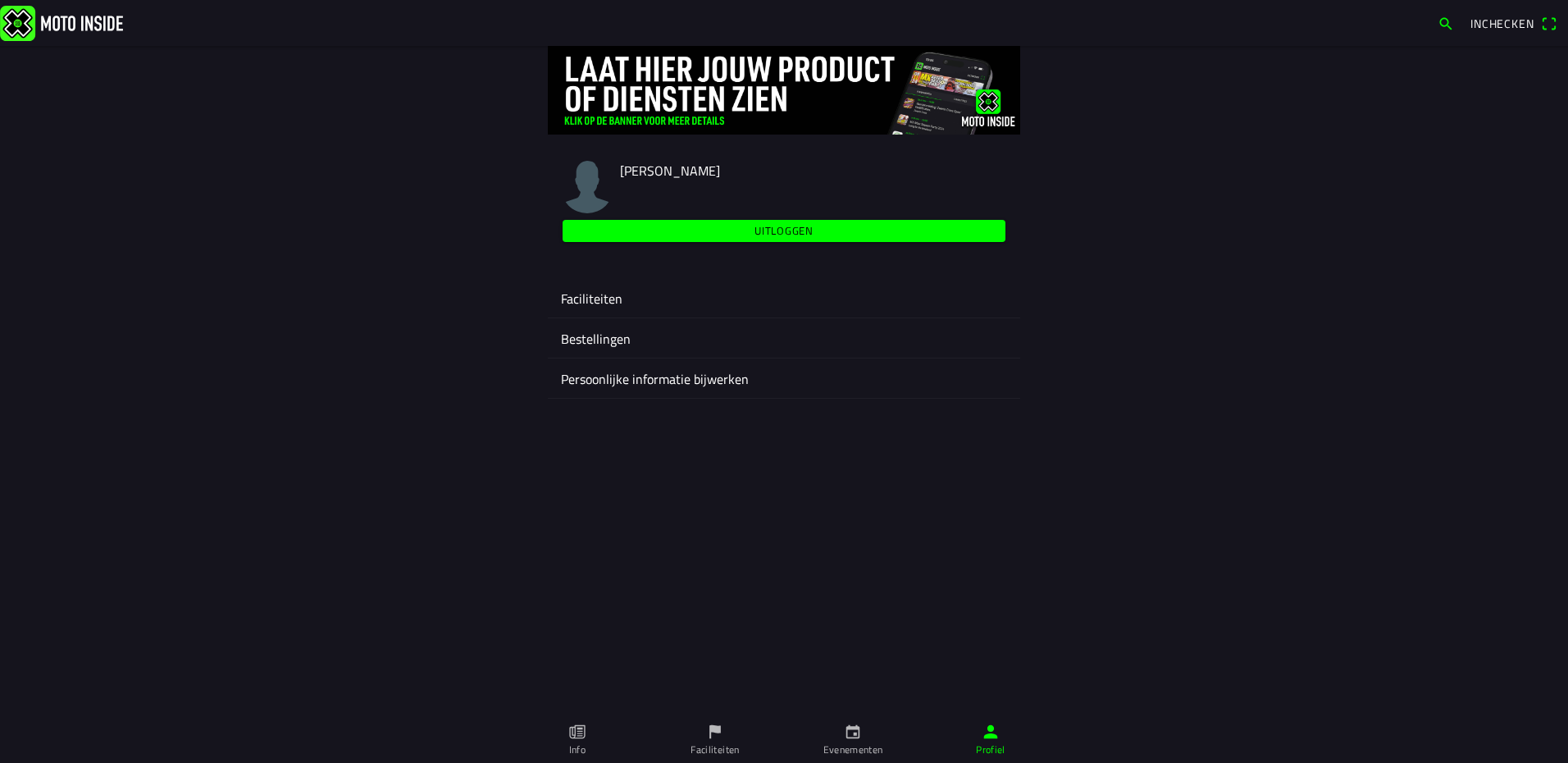
click at [607, 301] on ion-label "Faciliteiten" at bounding box center [783, 298] width 446 height 20
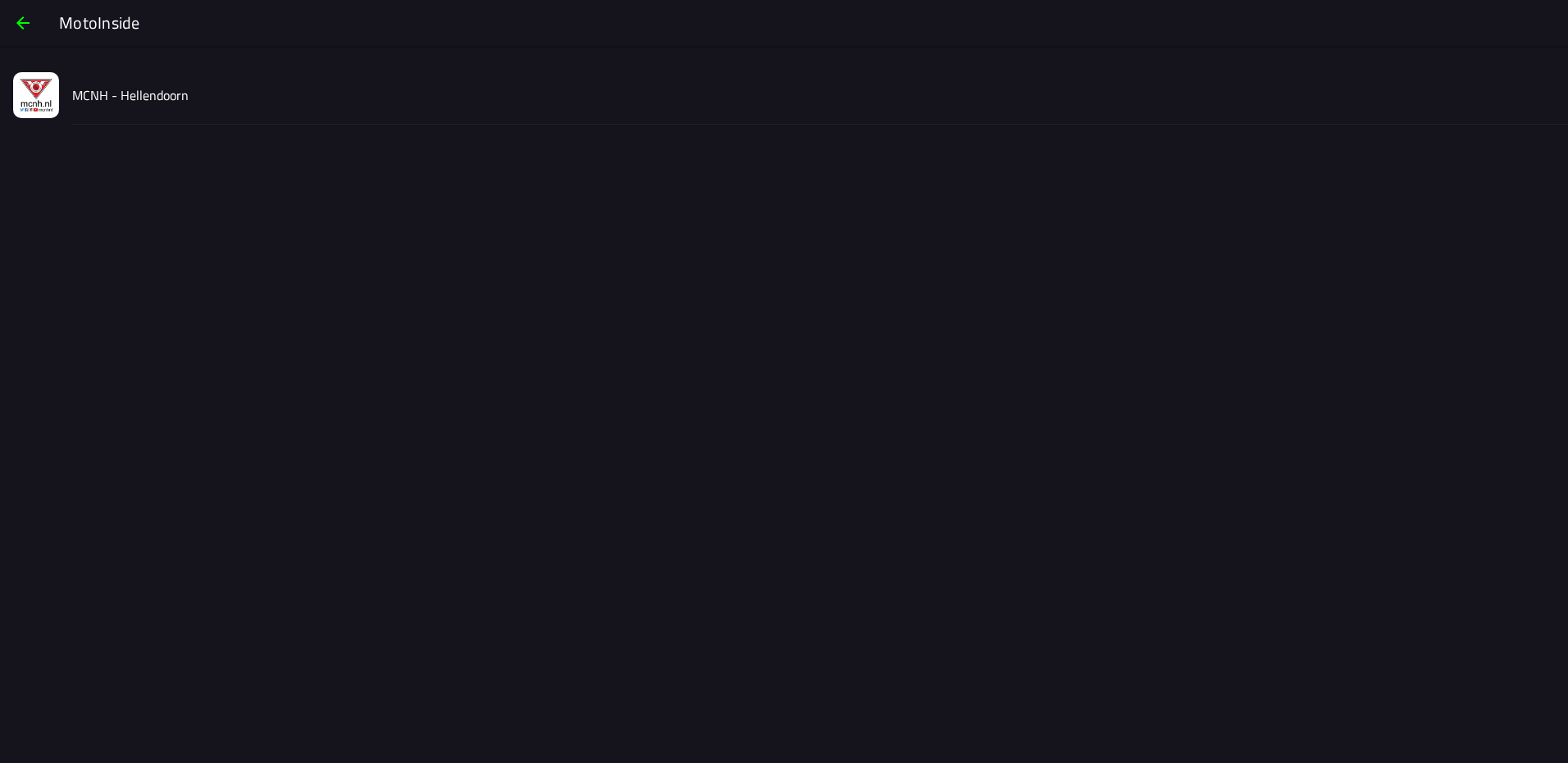
click at [0, 0] on slot "MCNH - Hellendoorn" at bounding box center [0, 0] width 0 height 0
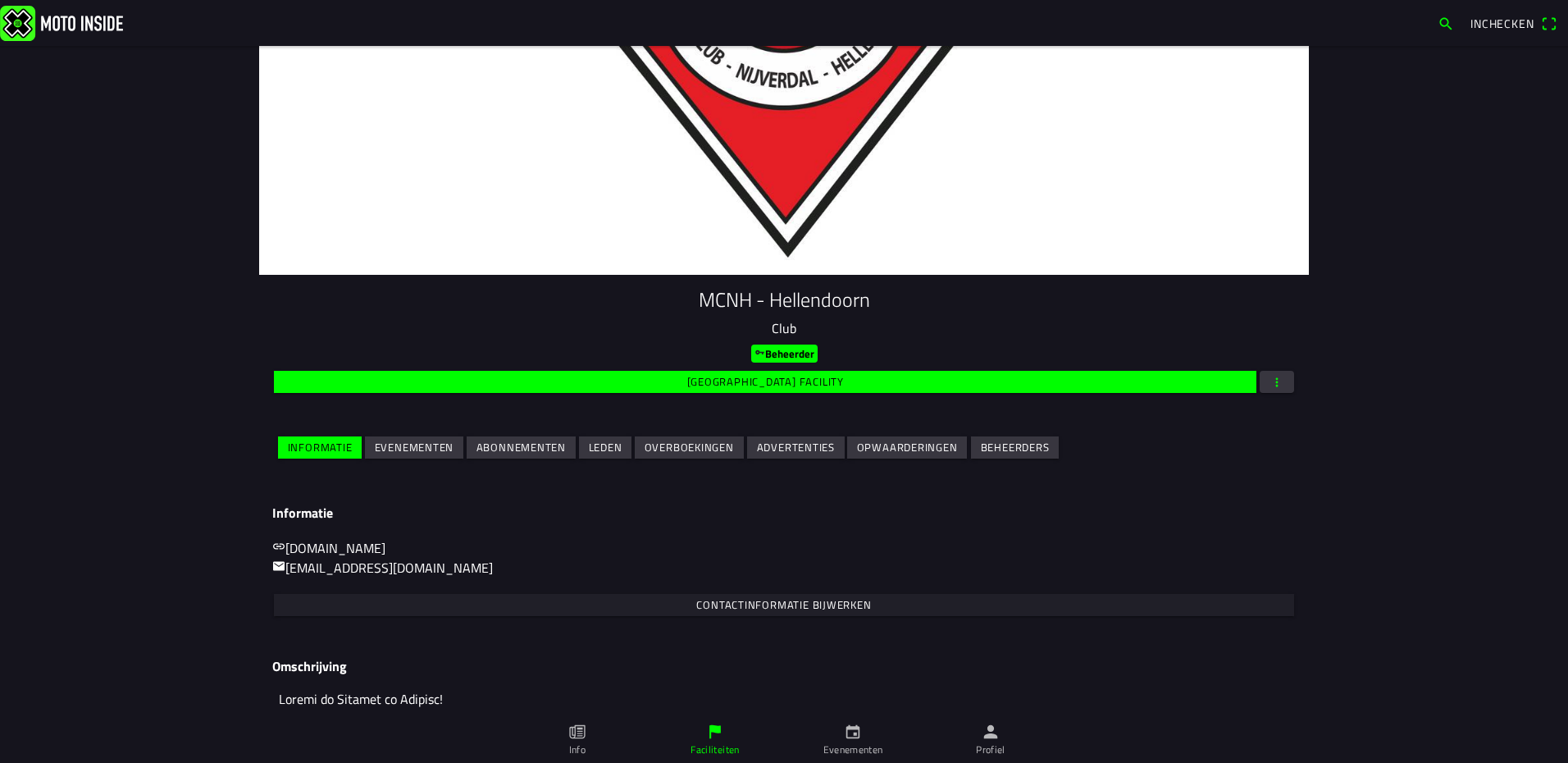
drag, startPoint x: 432, startPoint y: 442, endPoint x: 401, endPoint y: 450, distance: 32.0
click at [0, 0] on slot "Evenementen" at bounding box center [0, 0] width 0 height 0
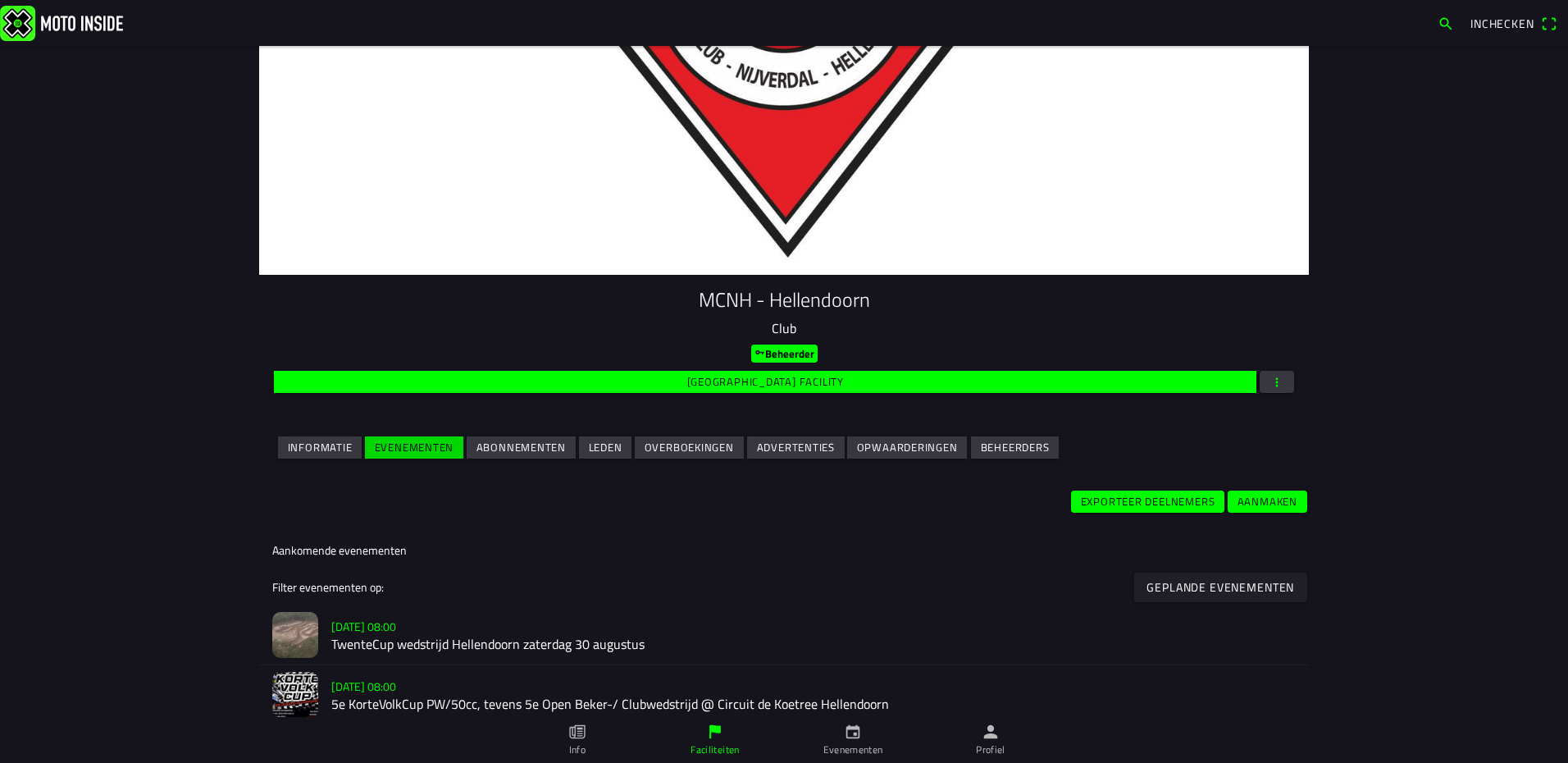
scroll to position [164, 0]
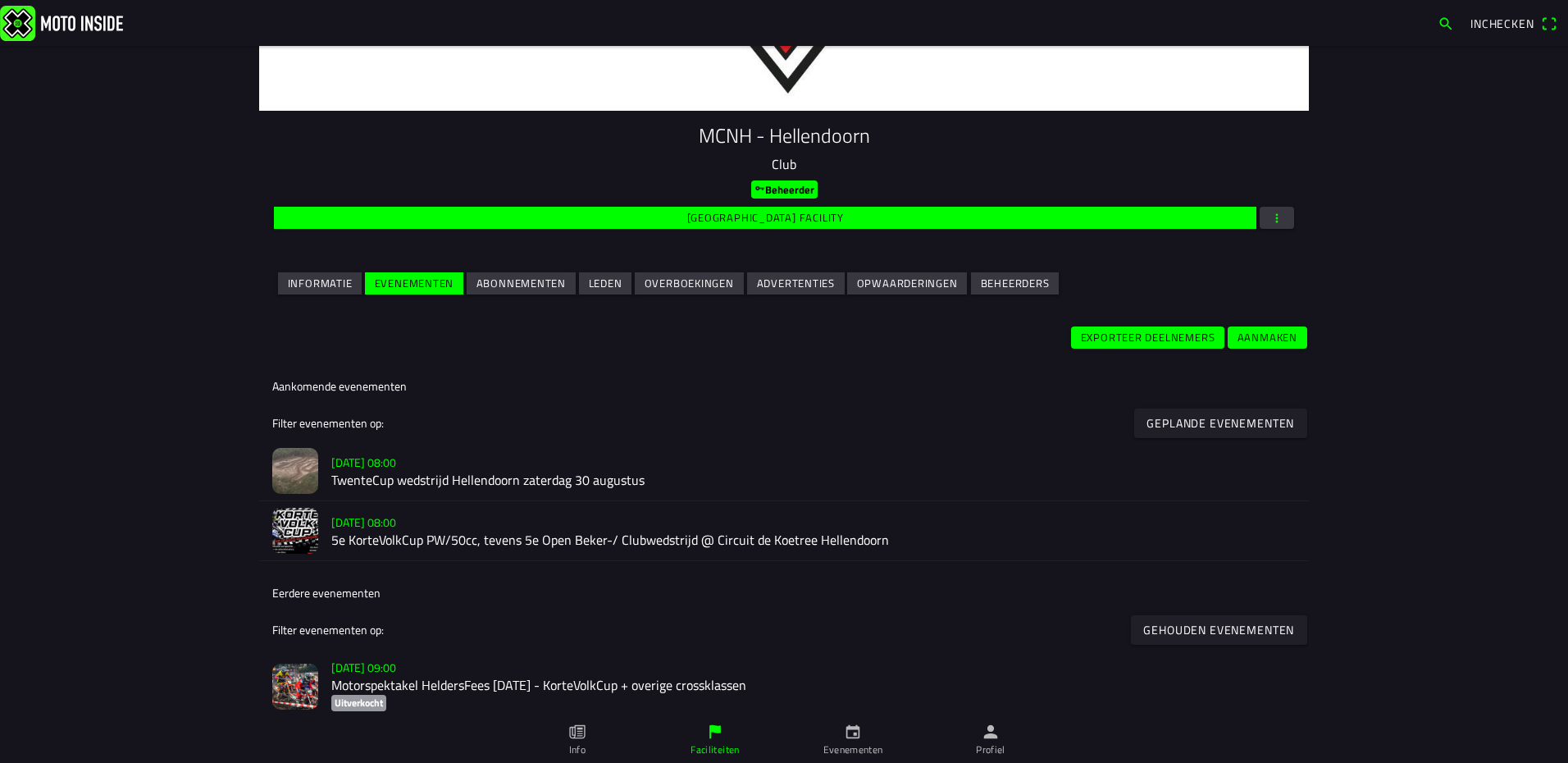
click at [0, 0] on slot "[DATE] 08:00" at bounding box center [0, 0] width 0 height 0
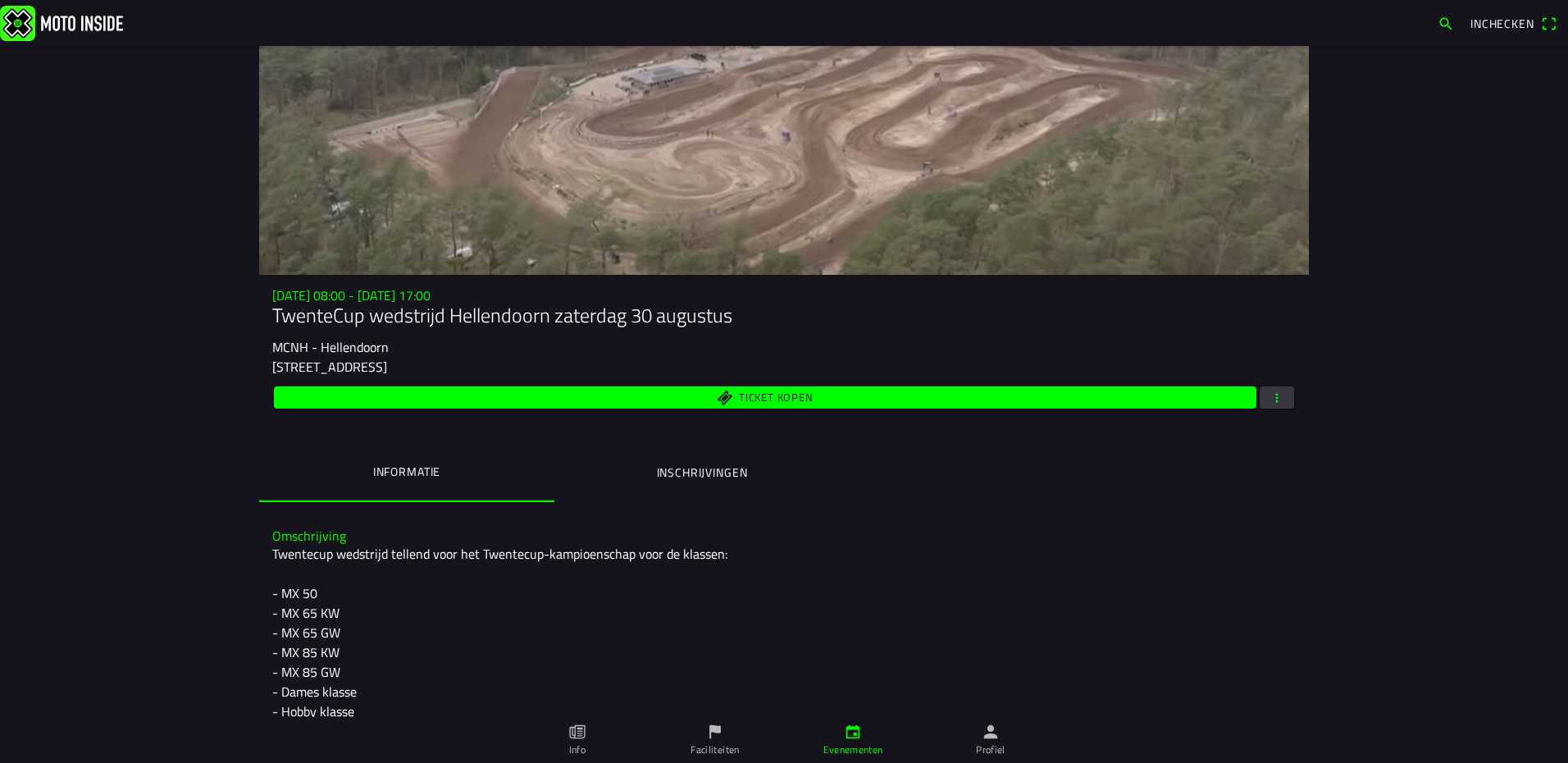
click at [1269, 405] on span "button" at bounding box center [1276, 397] width 15 height 22
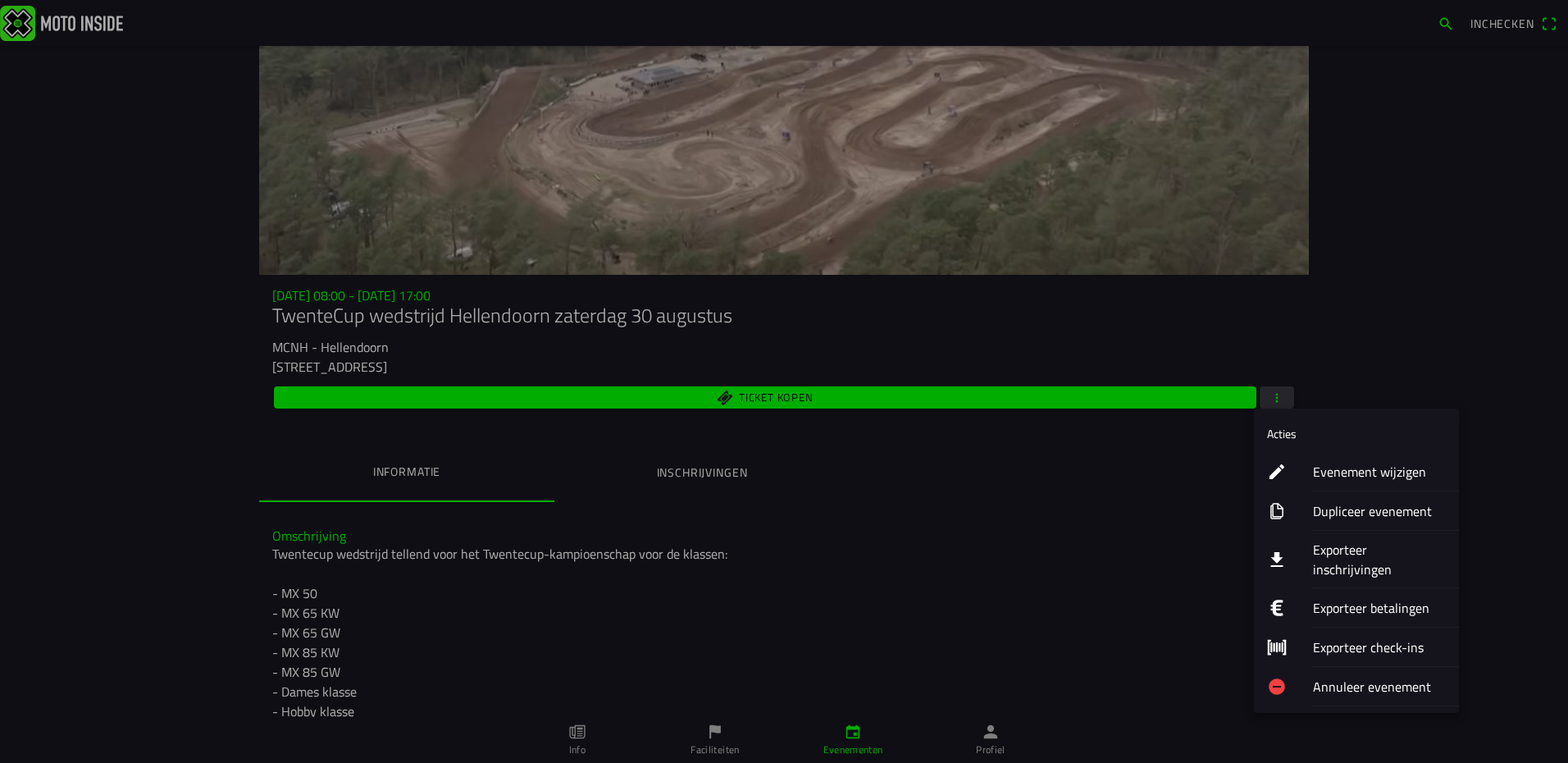
click at [1337, 554] on ion-label "Exporteer inschrijvingen" at bounding box center [1379, 559] width 133 height 39
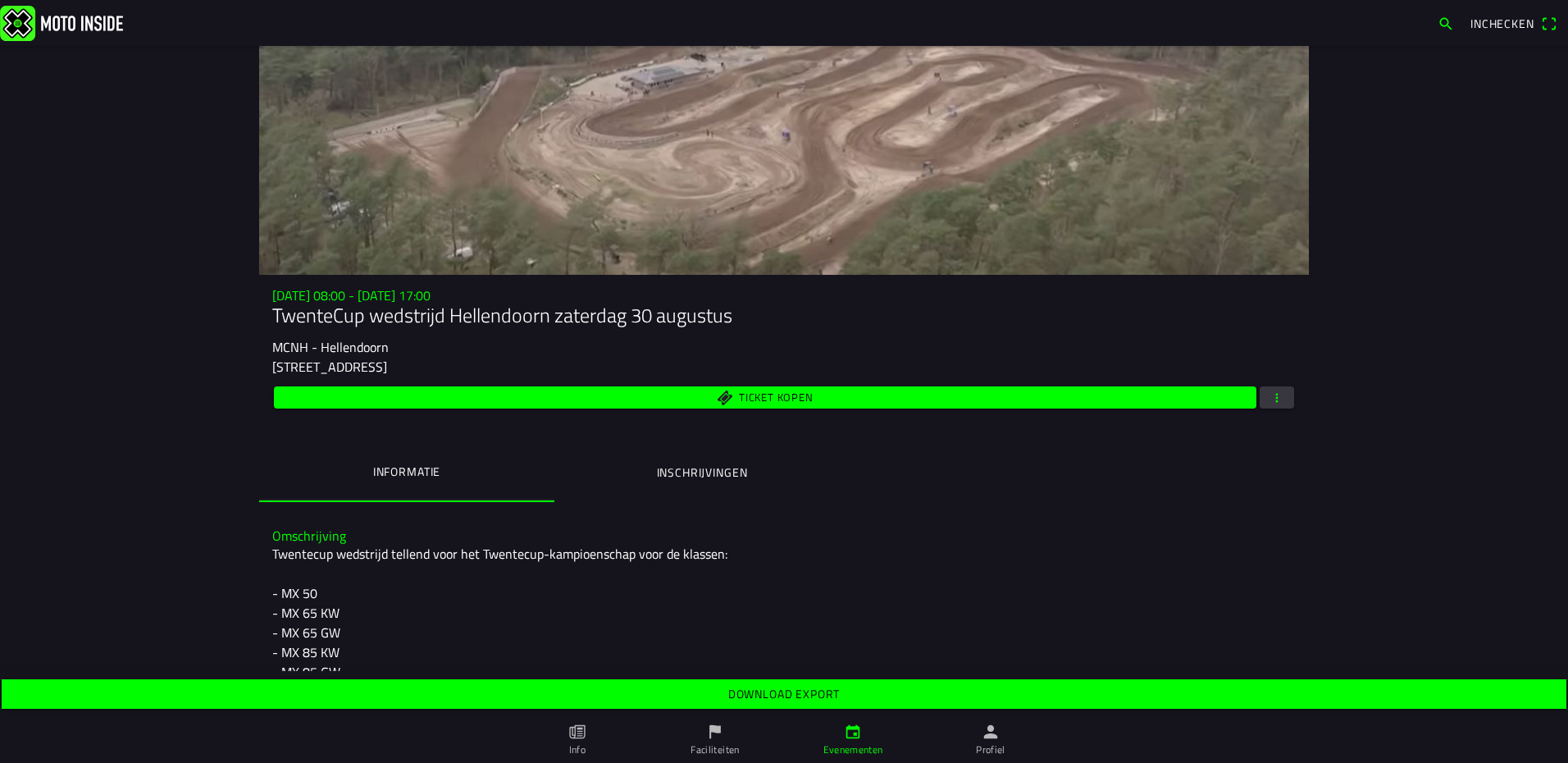
click at [0, 0] on slot "Download export" at bounding box center [0, 0] width 0 height 0
click at [953, 499] on ion-segment "Informatie Inschrijvingen" at bounding box center [783, 473] width 1049 height 57
click at [1276, 394] on span "button" at bounding box center [1276, 397] width 15 height 22
click at [1006, 565] on ion-backdrop at bounding box center [784, 382] width 1568 height 763
click at [93, 21] on img at bounding box center [62, 22] width 123 height 36
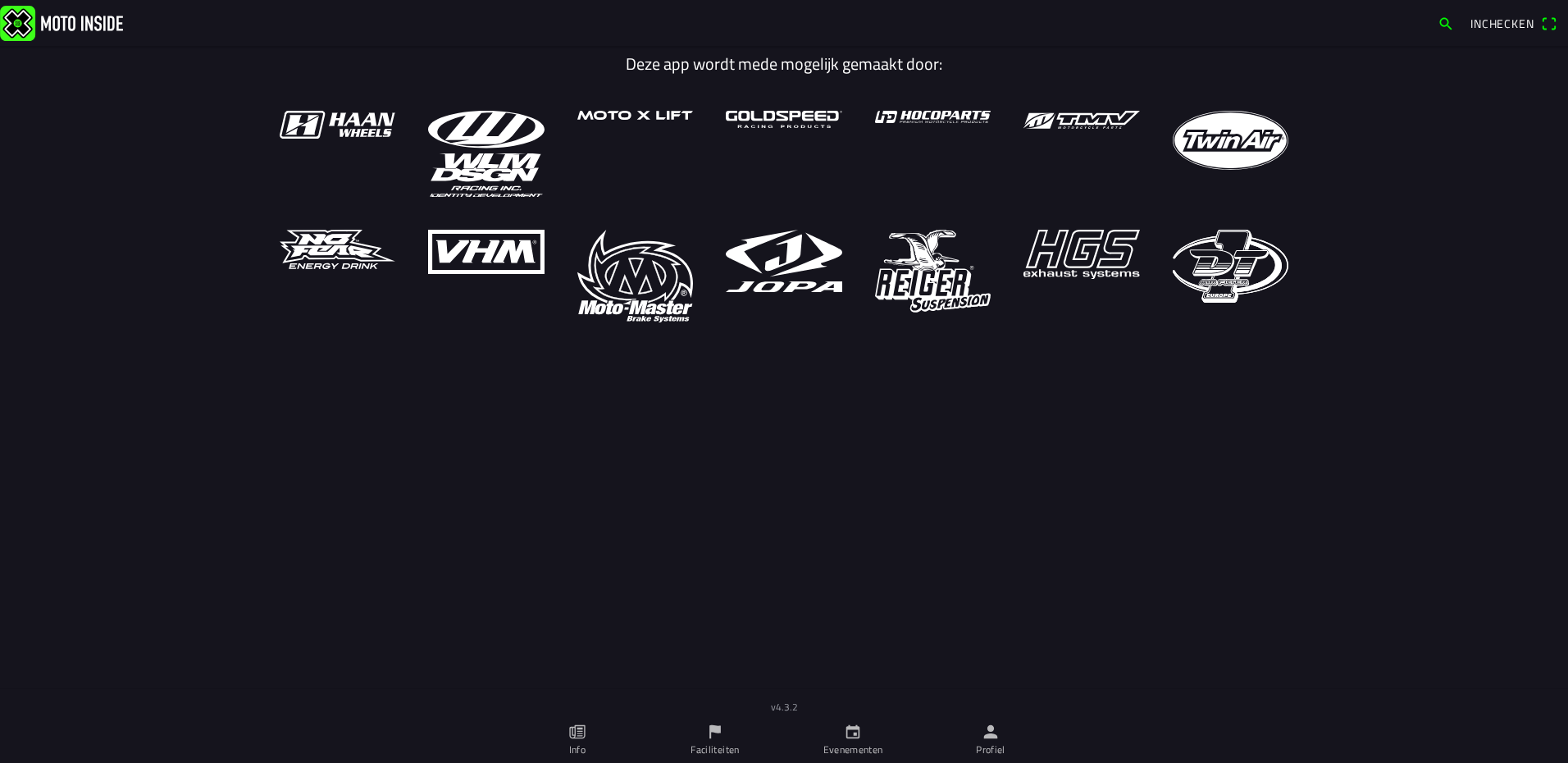
click at [843, 751] on ion-label "Evenementen" at bounding box center [853, 750] width 60 height 15
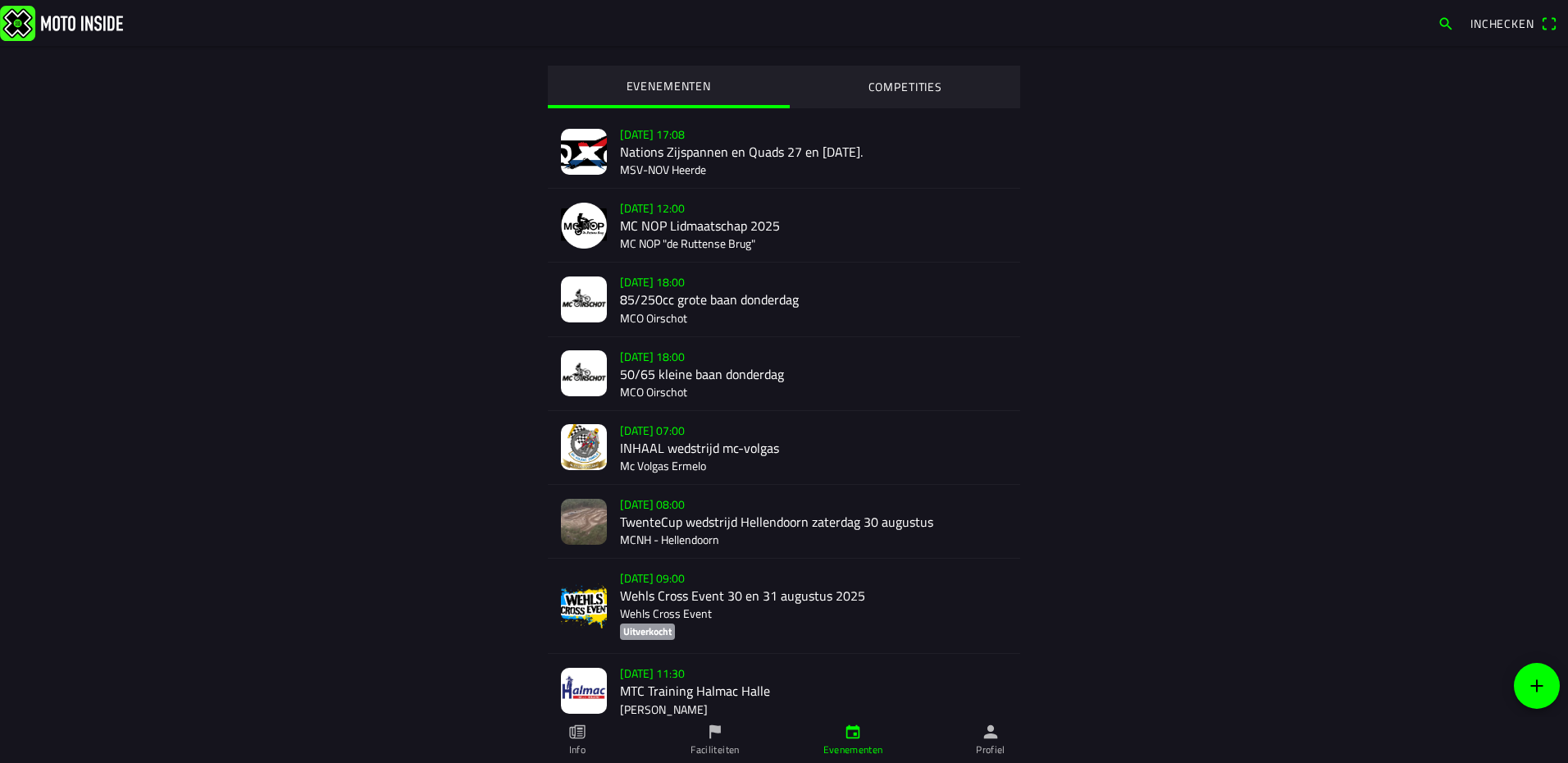
click at [662, 507] on div "[DATE] 08:00 TwenteCup wedstrijd Hellendoorn [DATE] MCNH - Hellendoorn" at bounding box center [813, 522] width 387 height 73
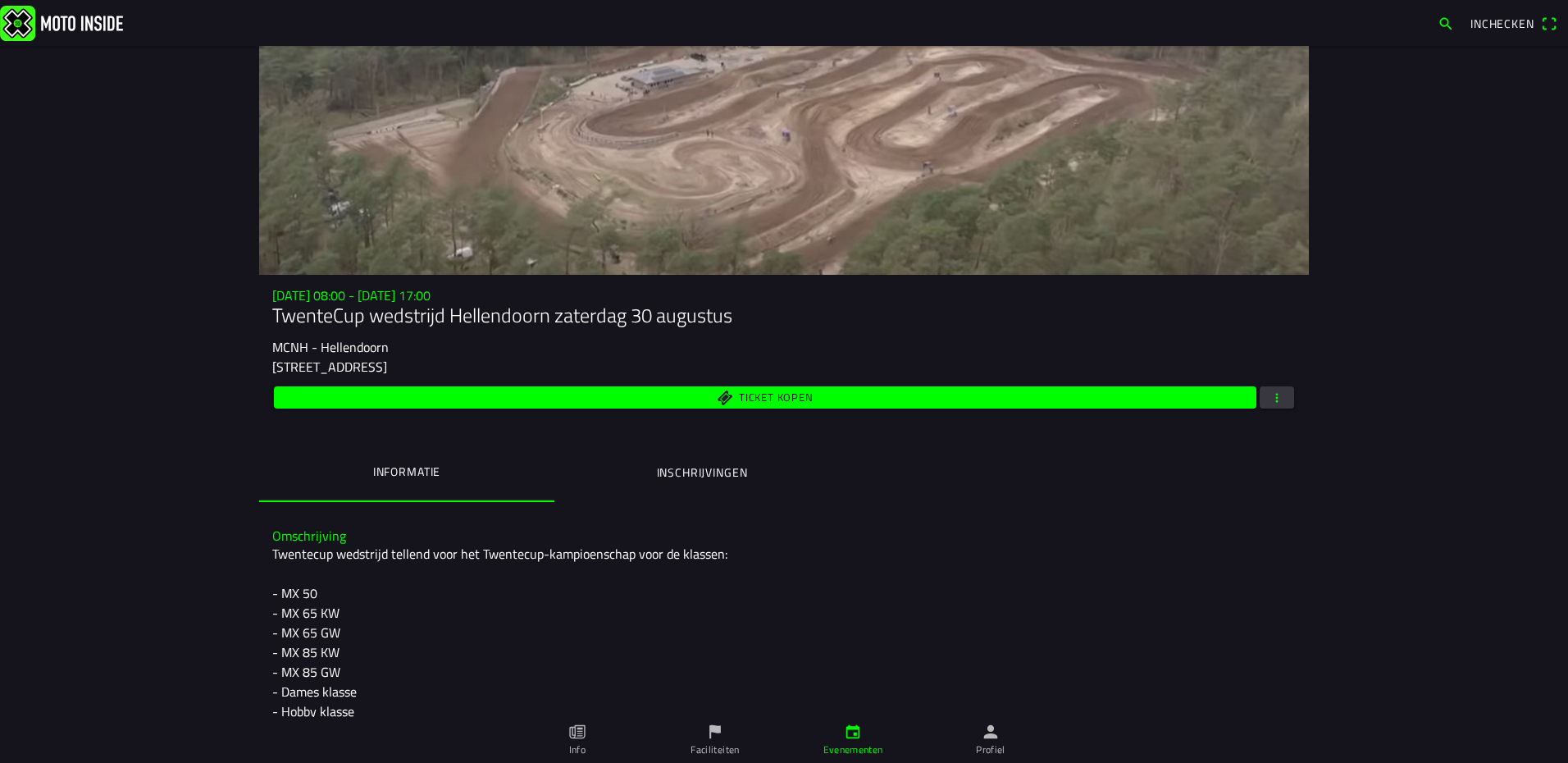
click at [1276, 401] on span "button" at bounding box center [1276, 397] width 15 height 22
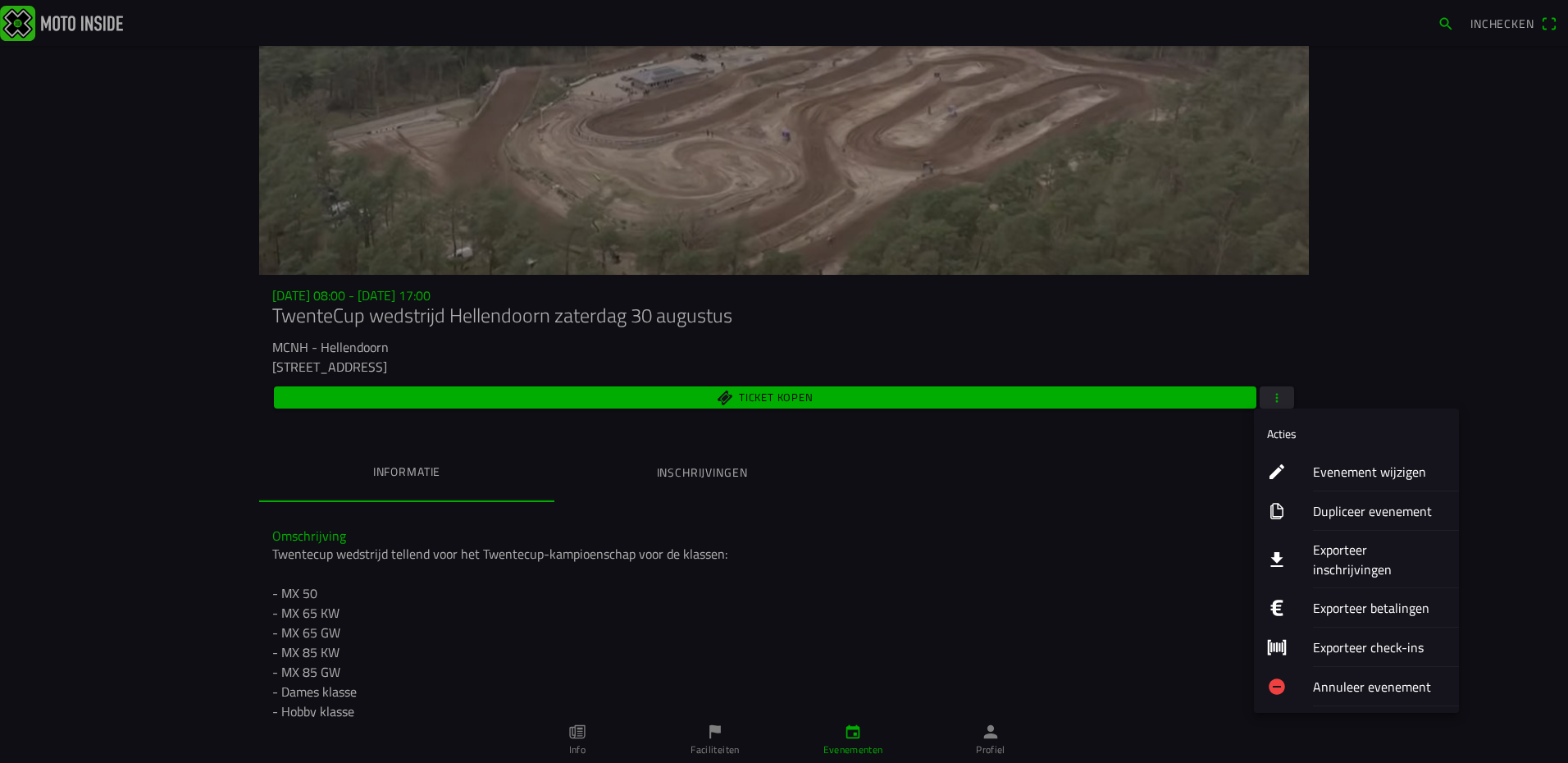
click at [1350, 547] on ion-label "Exporteer inschrijvingen" at bounding box center [1379, 559] width 133 height 39
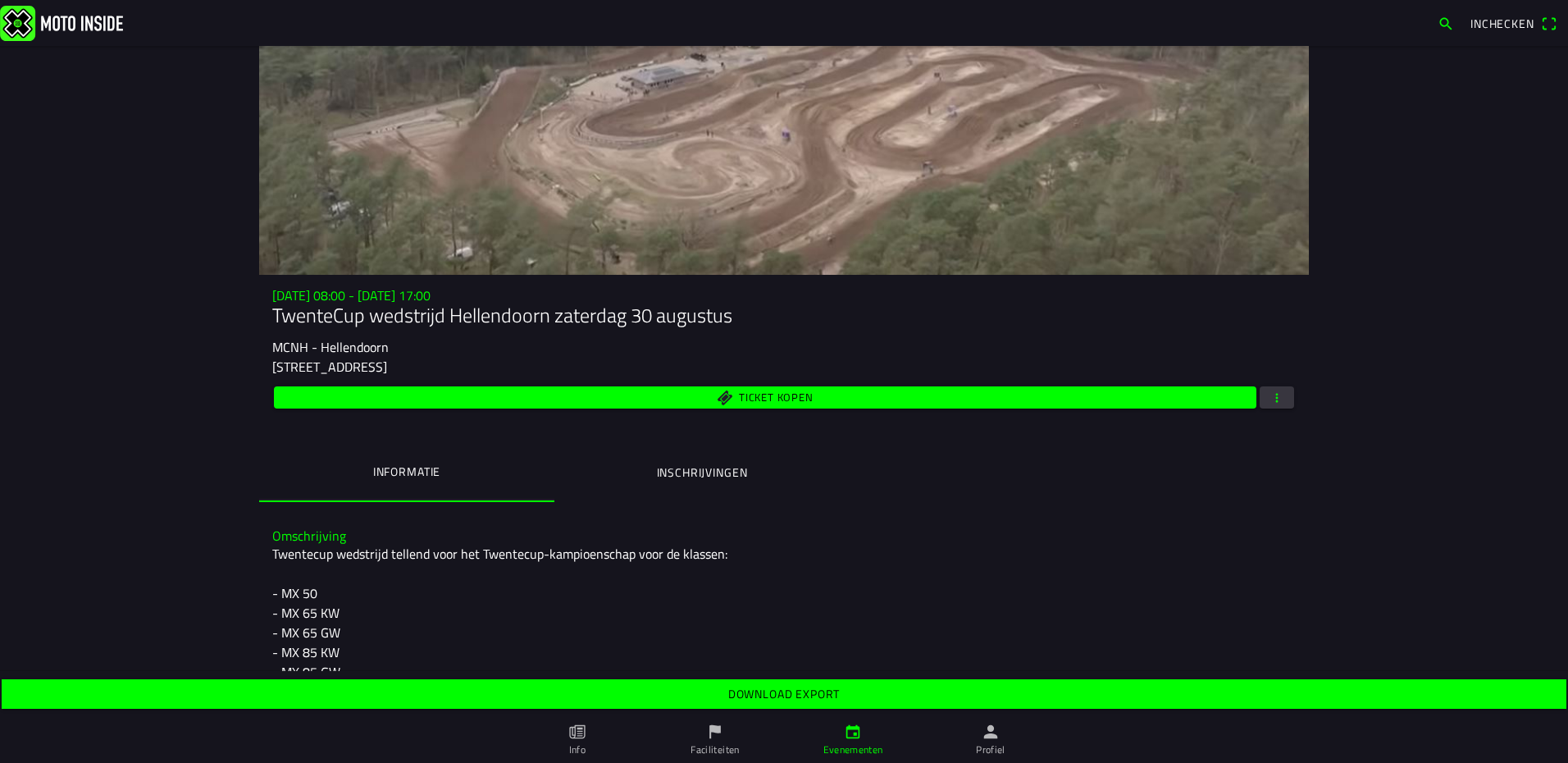
click at [0, 0] on slot "Download export" at bounding box center [0, 0] width 0 height 0
click at [69, 23] on img at bounding box center [62, 22] width 123 height 36
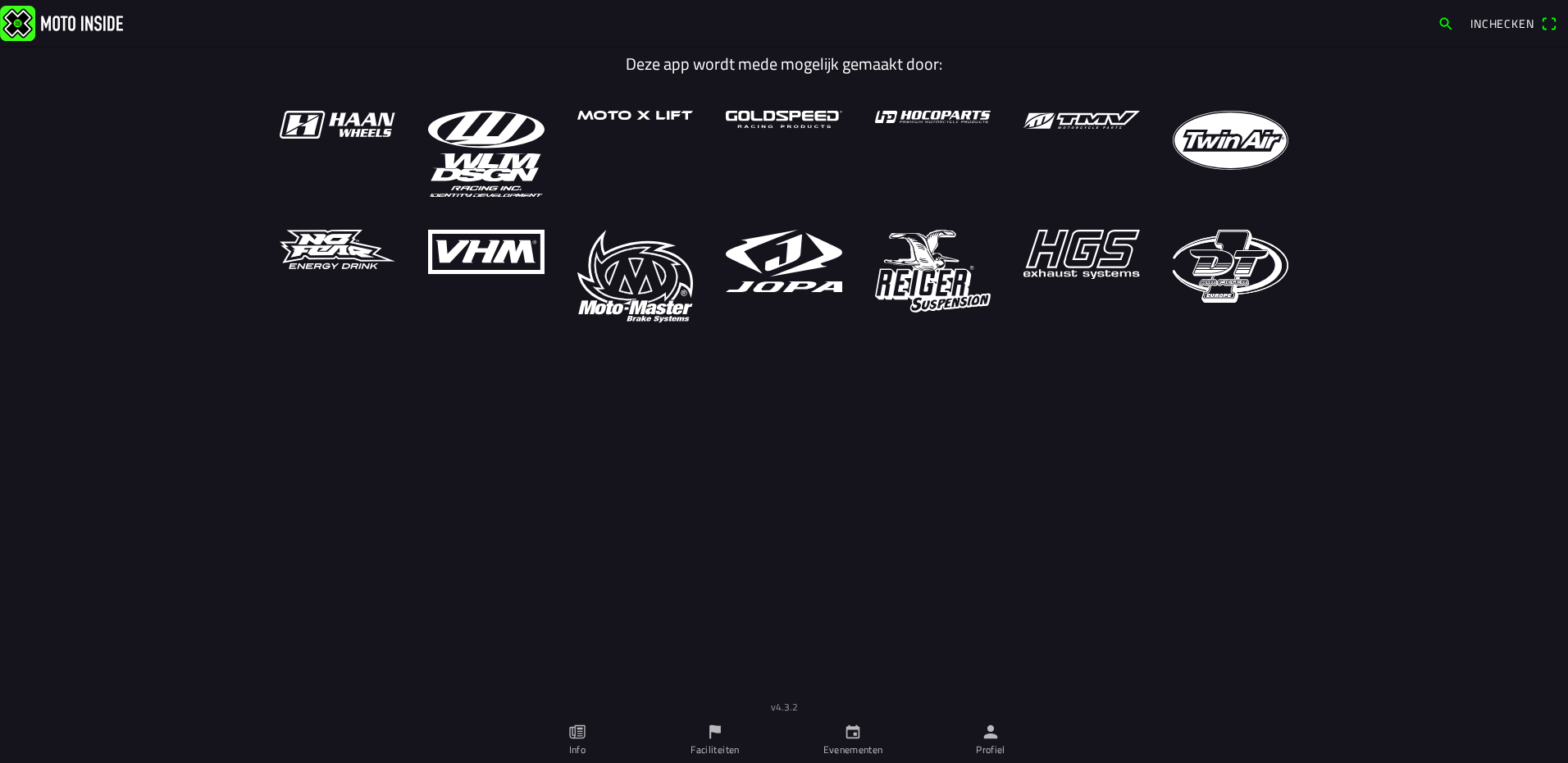
click at [862, 731] on link "Evenementen" at bounding box center [852, 740] width 137 height 46
